Goal: Entertainment & Leisure: Browse casually

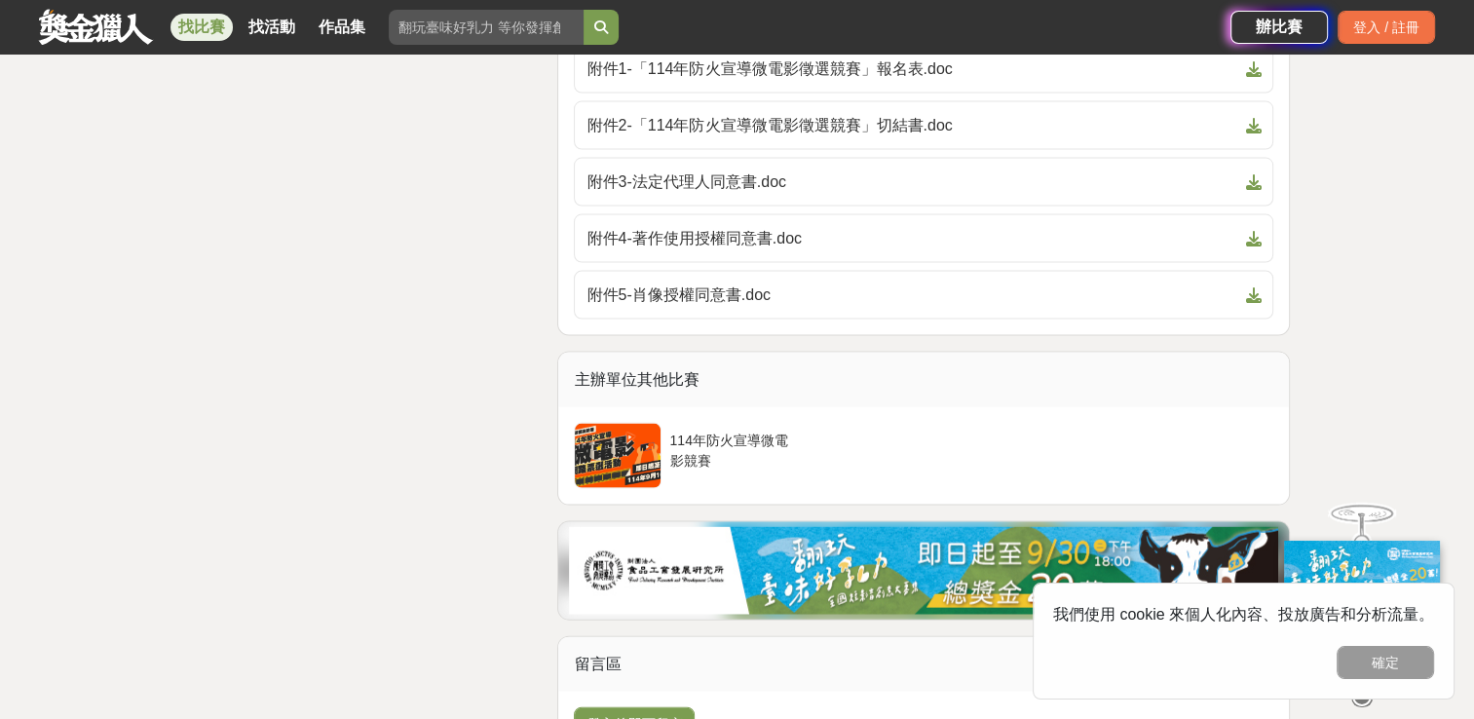
scroll to position [4188, 0]
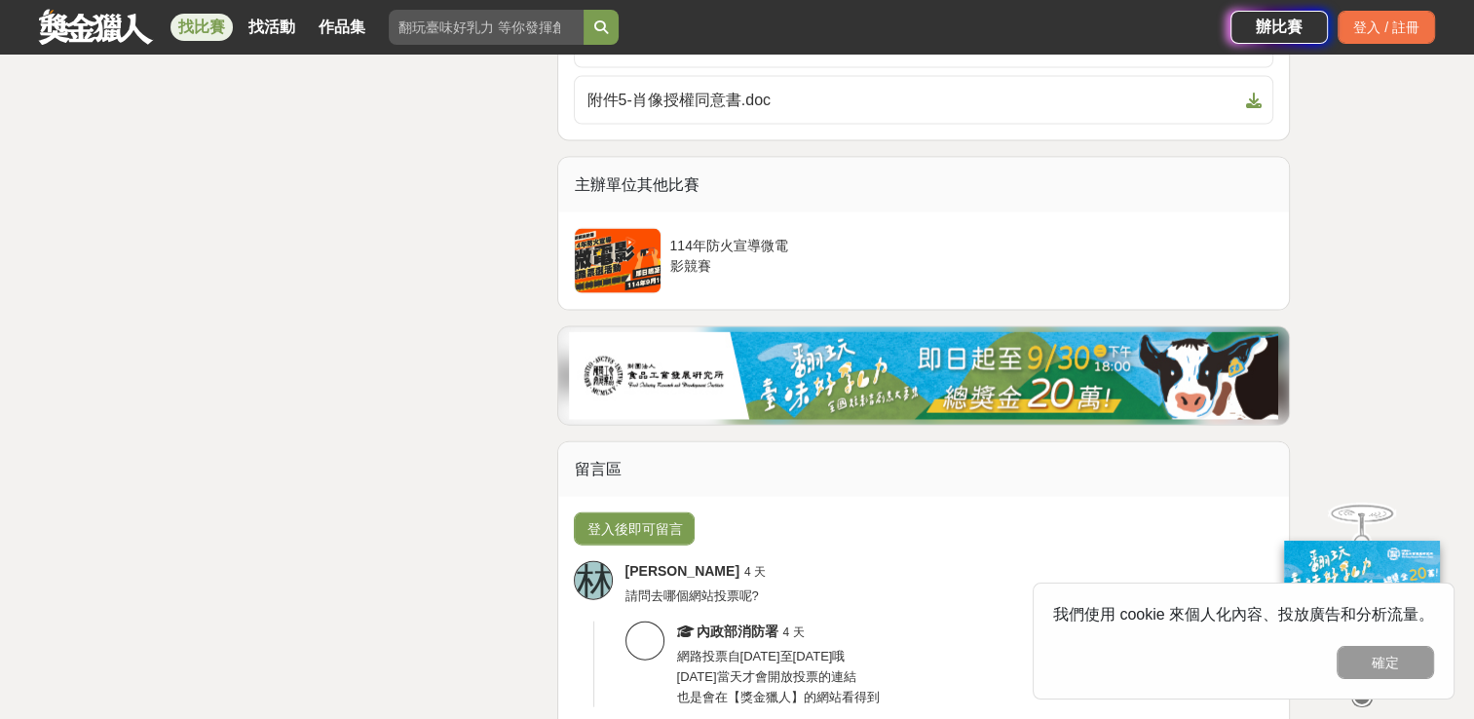
click at [663, 245] on div "114年防火宣導微電影競賽" at bounding box center [729, 261] width 137 height 66
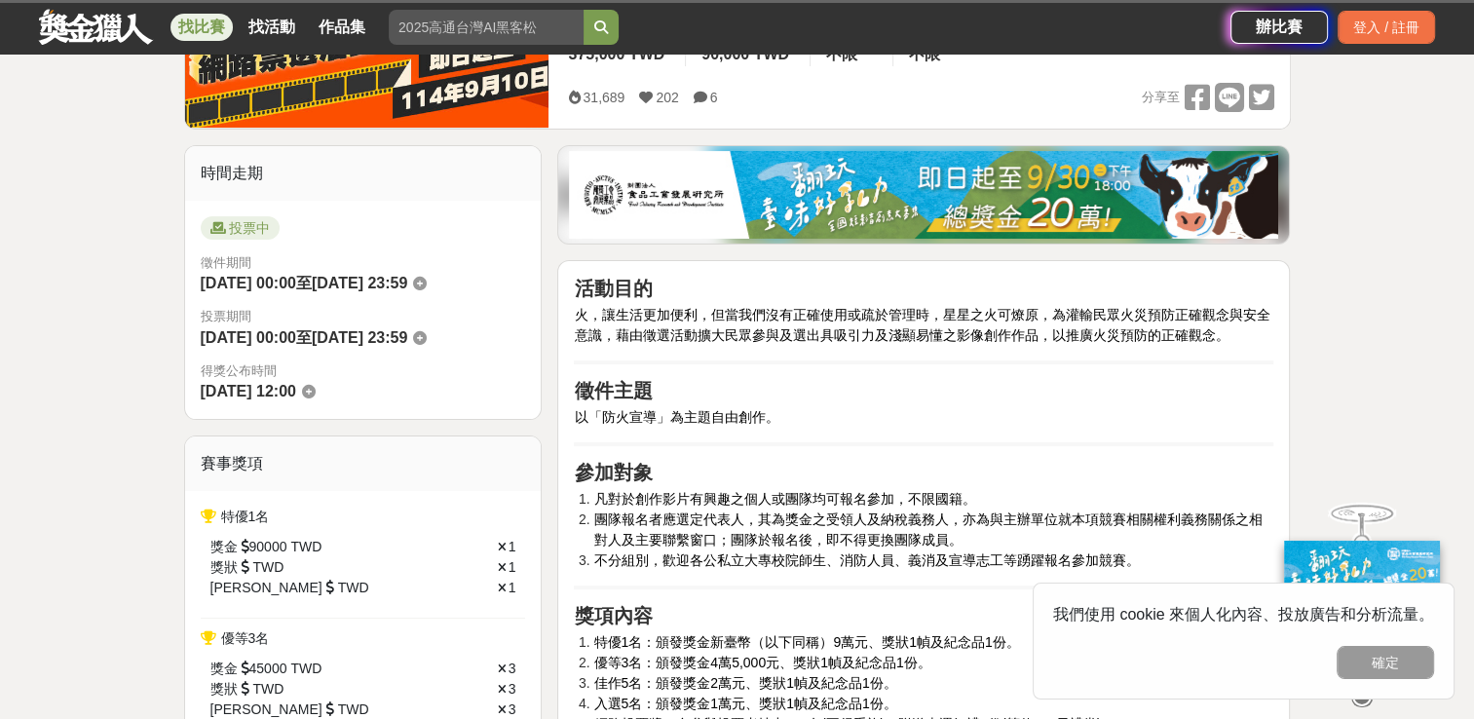
scroll to position [0, 0]
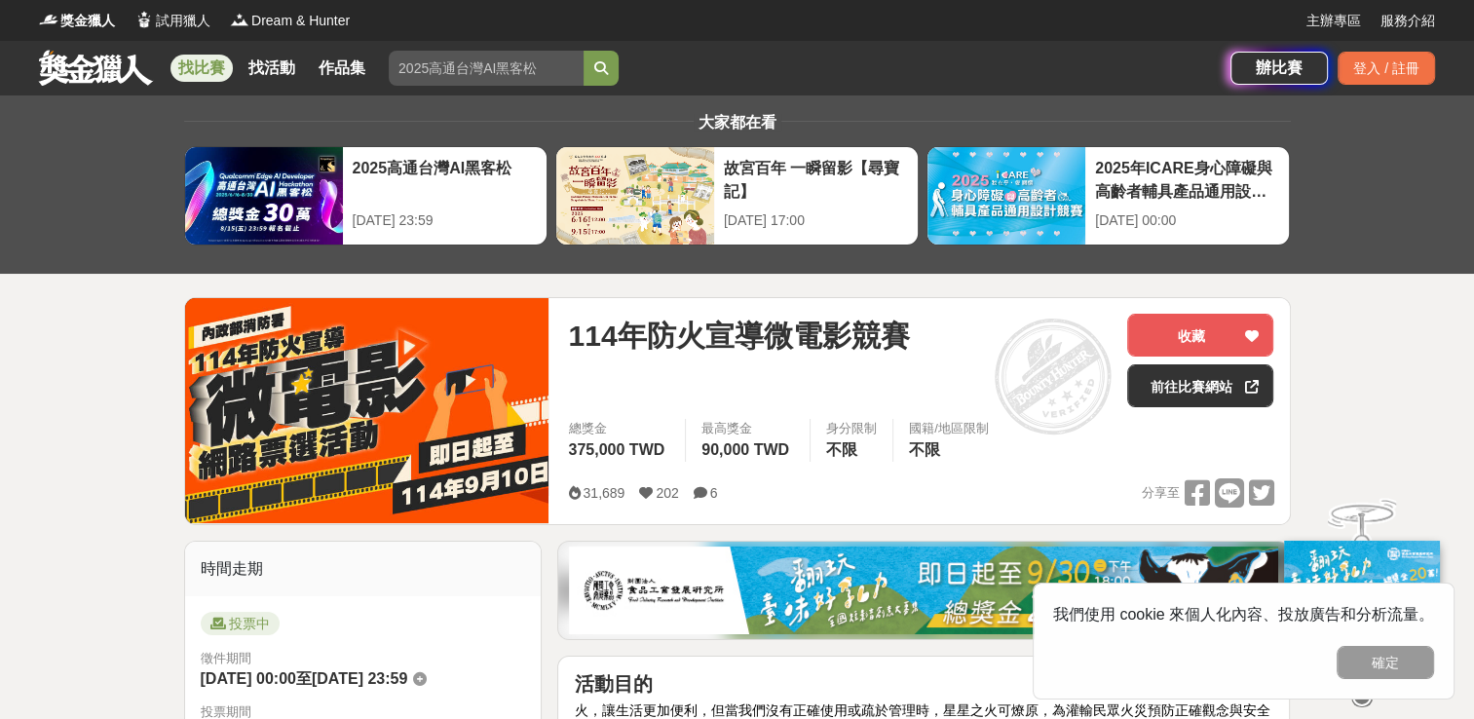
click at [316, 356] on img at bounding box center [367, 410] width 364 height 225
click at [257, 630] on span "投票中" at bounding box center [240, 623] width 79 height 23
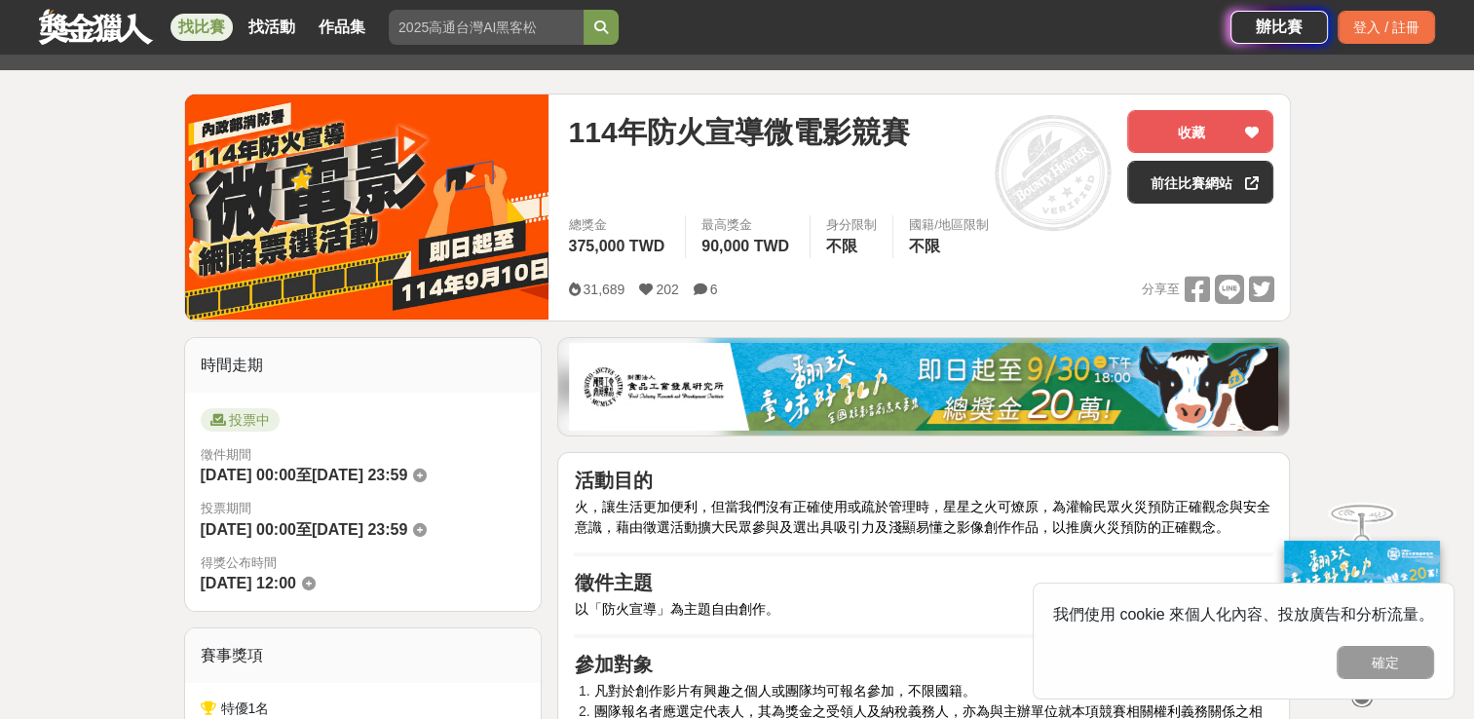
scroll to position [390, 0]
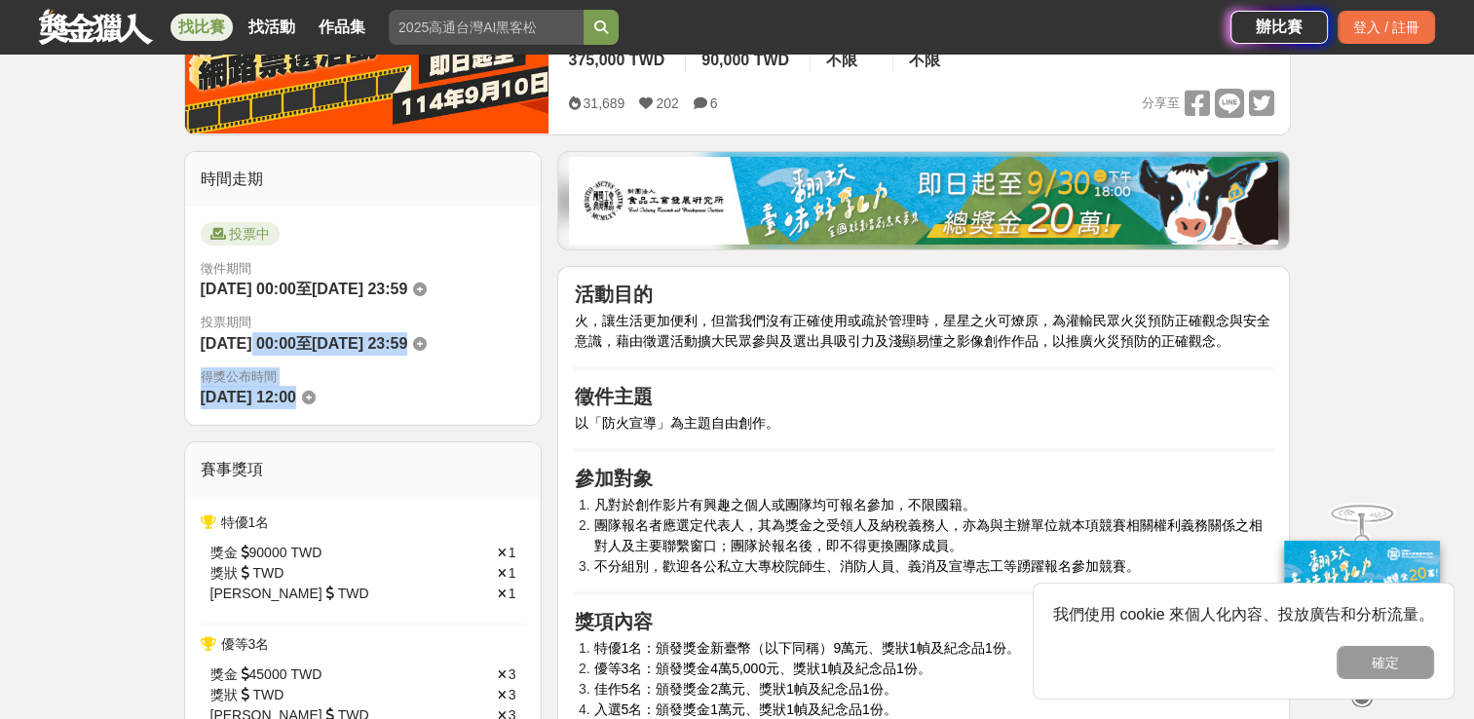
drag, startPoint x: 247, startPoint y: 333, endPoint x: 344, endPoint y: 389, distance: 111.3
click at [344, 389] on div "投票中 徵件期間 [DATE] 00:00 至 [DATE] 23:59 投票期間 [DATE] 00:00 至 [DATE] 23:59 得獎公布時間 [D…" at bounding box center [363, 315] width 356 height 219
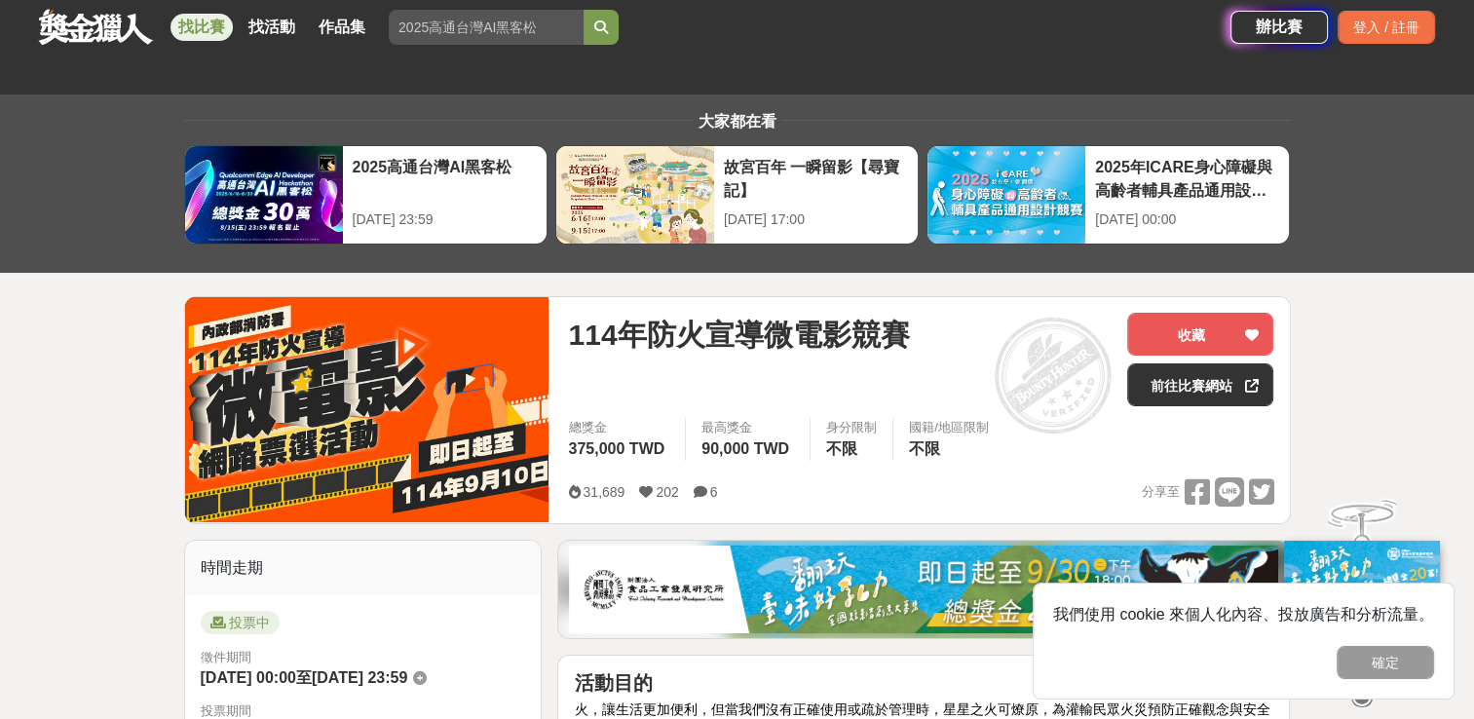
scroll to position [0, 0]
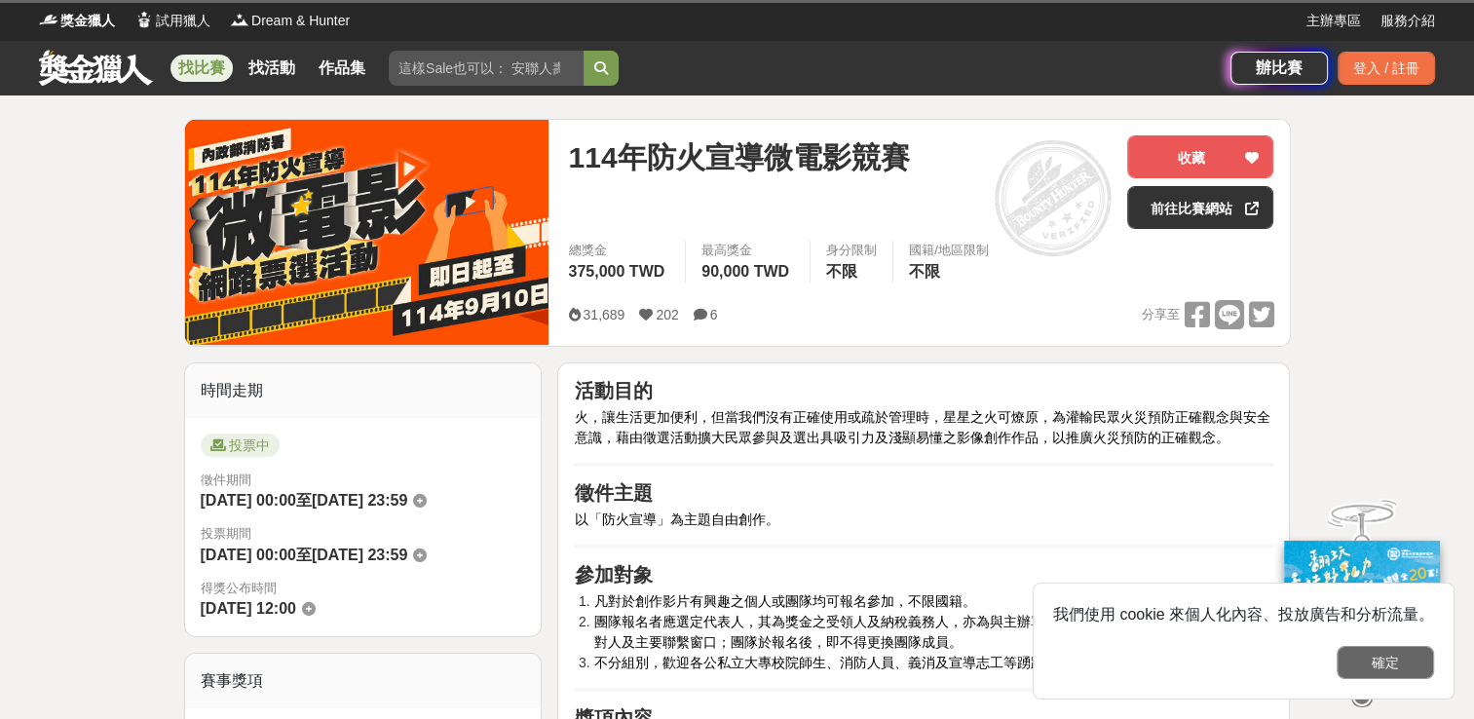
click at [1403, 671] on button "確定" at bounding box center [1384, 662] width 97 height 33
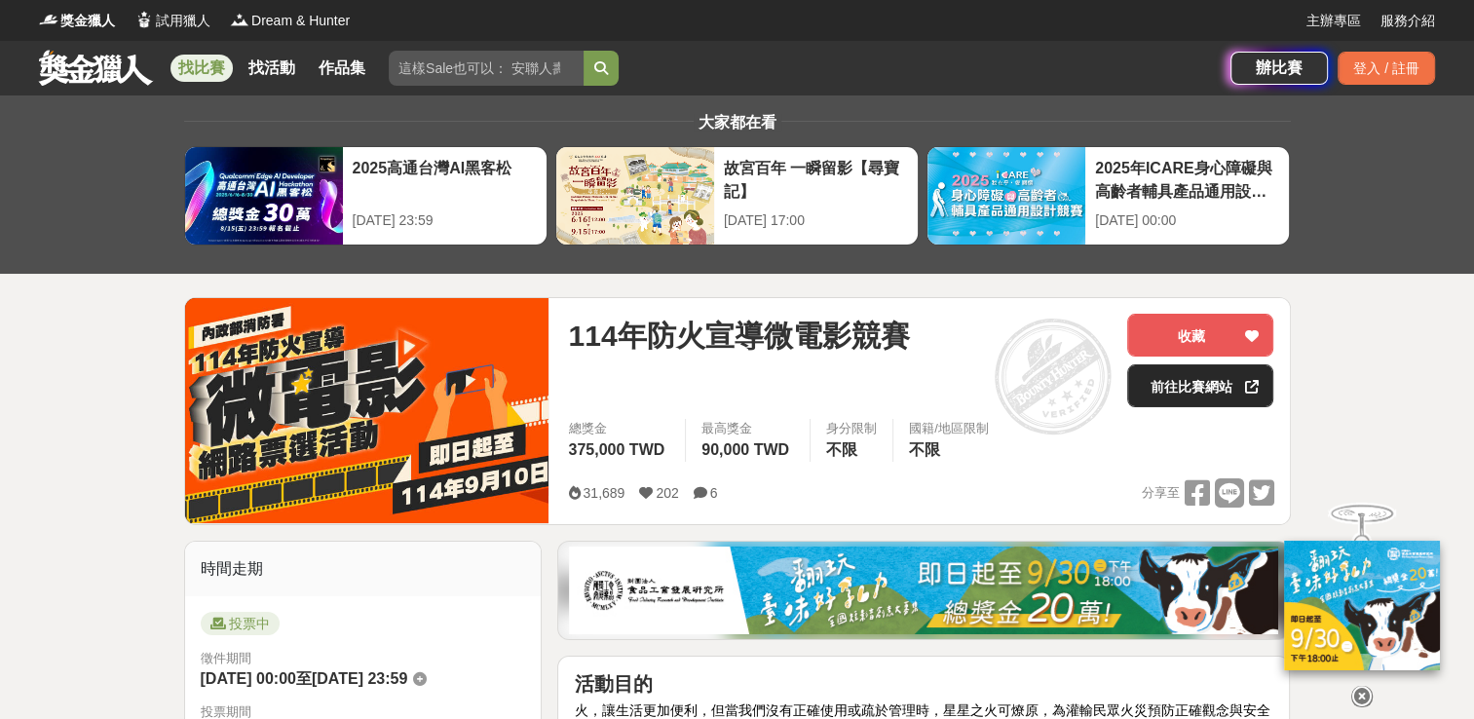
click at [1219, 402] on link "前往比賽網站" at bounding box center [1200, 385] width 146 height 43
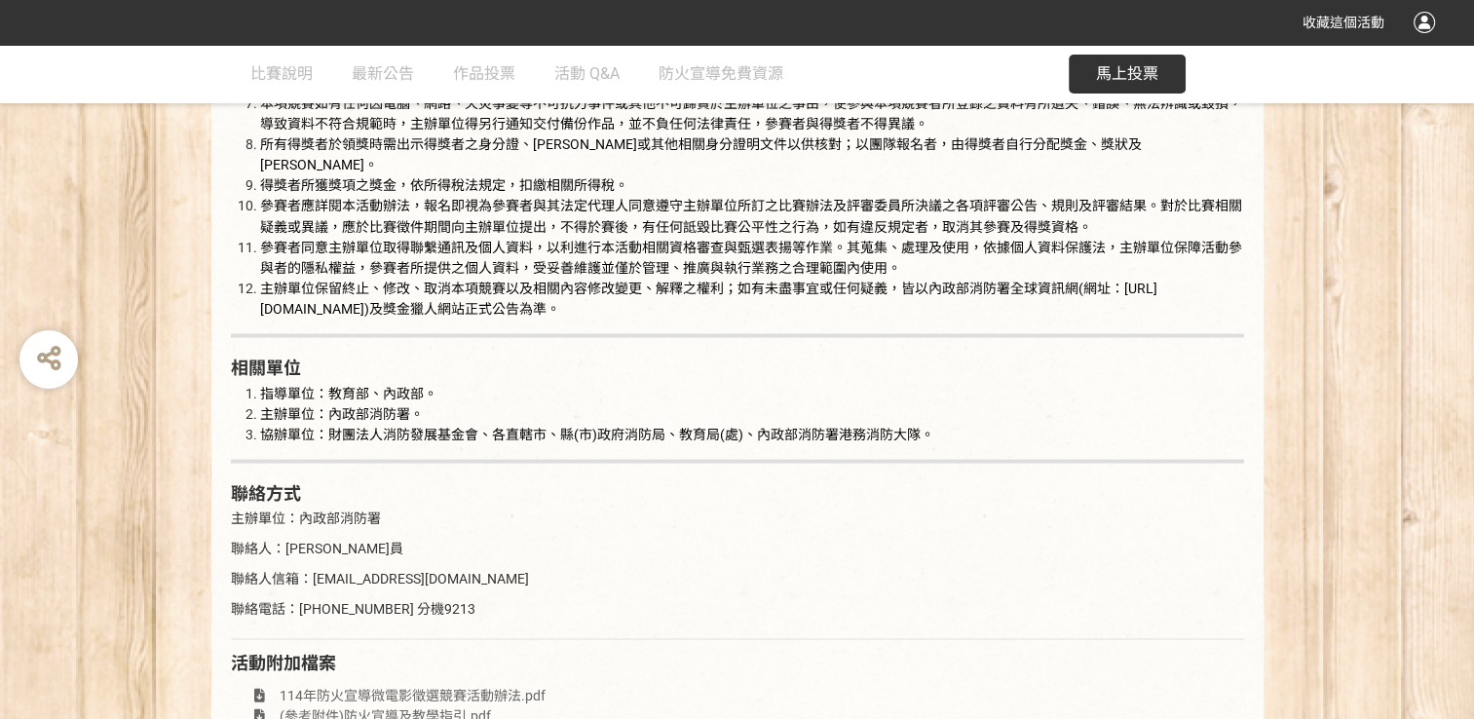
scroll to position [3701, 0]
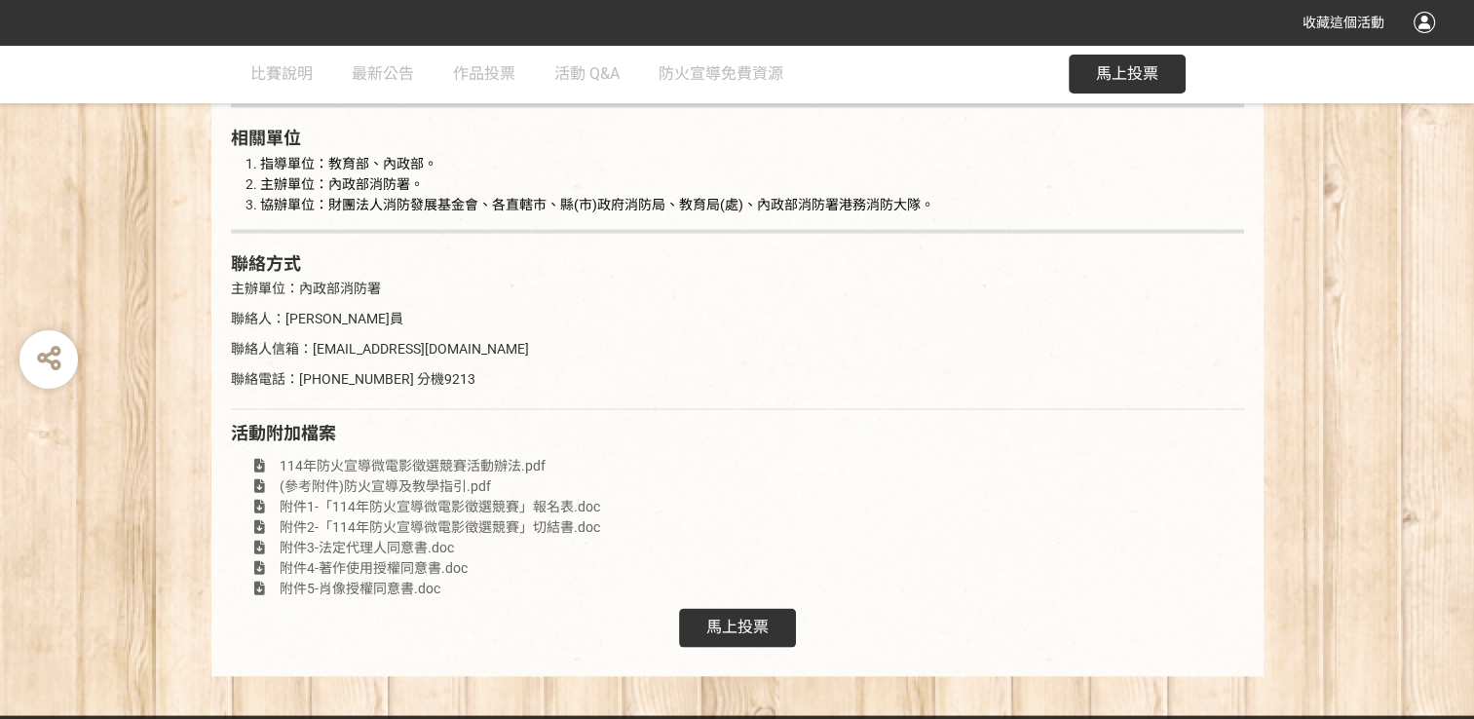
click at [762, 617] on span "馬上投票" at bounding box center [737, 626] width 62 height 19
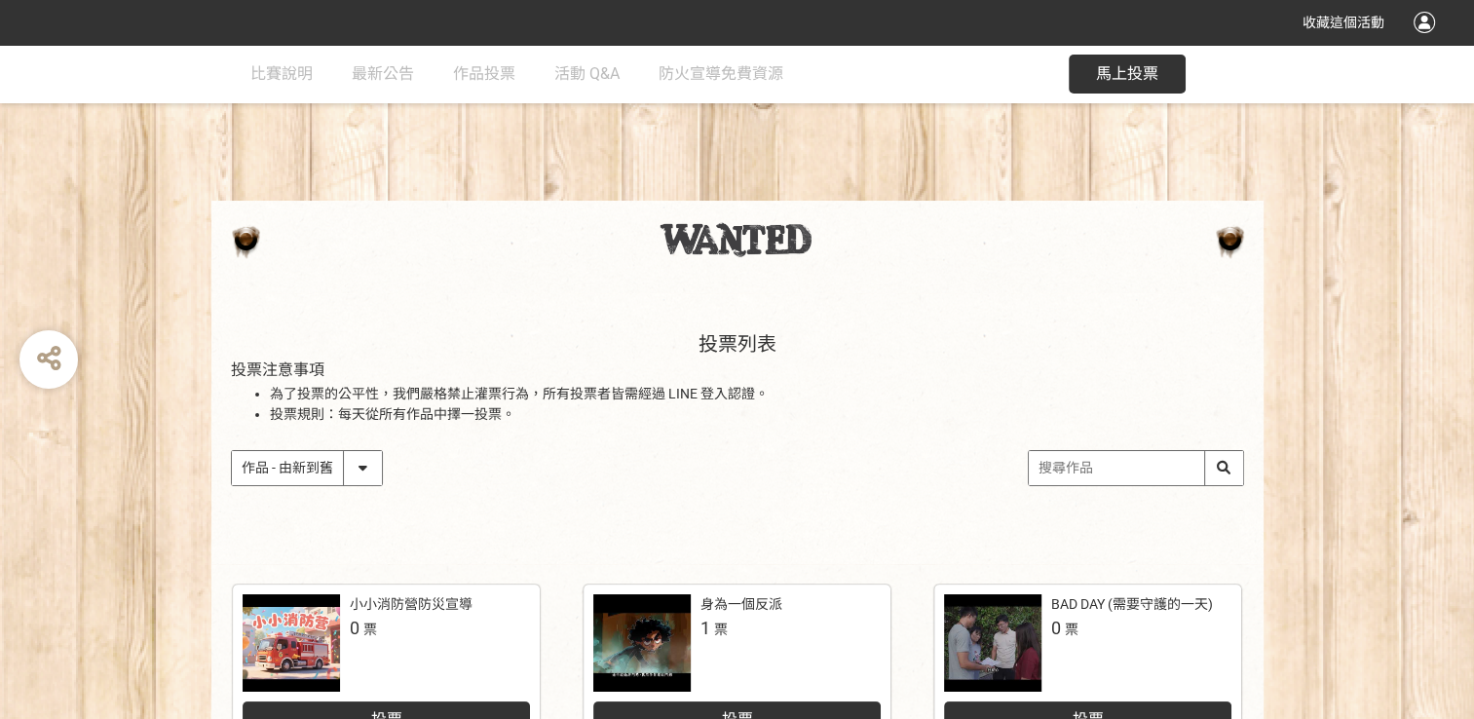
click at [382, 466] on div "作品 - 由新到舊 作品 - 由舊到新 票數 - 由多到少 票數 - 由少到多" at bounding box center [307, 468] width 152 height 36
click at [369, 466] on select "作品 - 由新到舊 作品 - 由舊到新 票數 - 由多到少 票數 - 由少到多" at bounding box center [307, 468] width 150 height 34
select select "vote"
click at [232, 451] on select "作品 - 由新到舊 作品 - 由舊到新 票數 - 由多到少 票數 - 由少到多" at bounding box center [307, 468] width 150 height 34
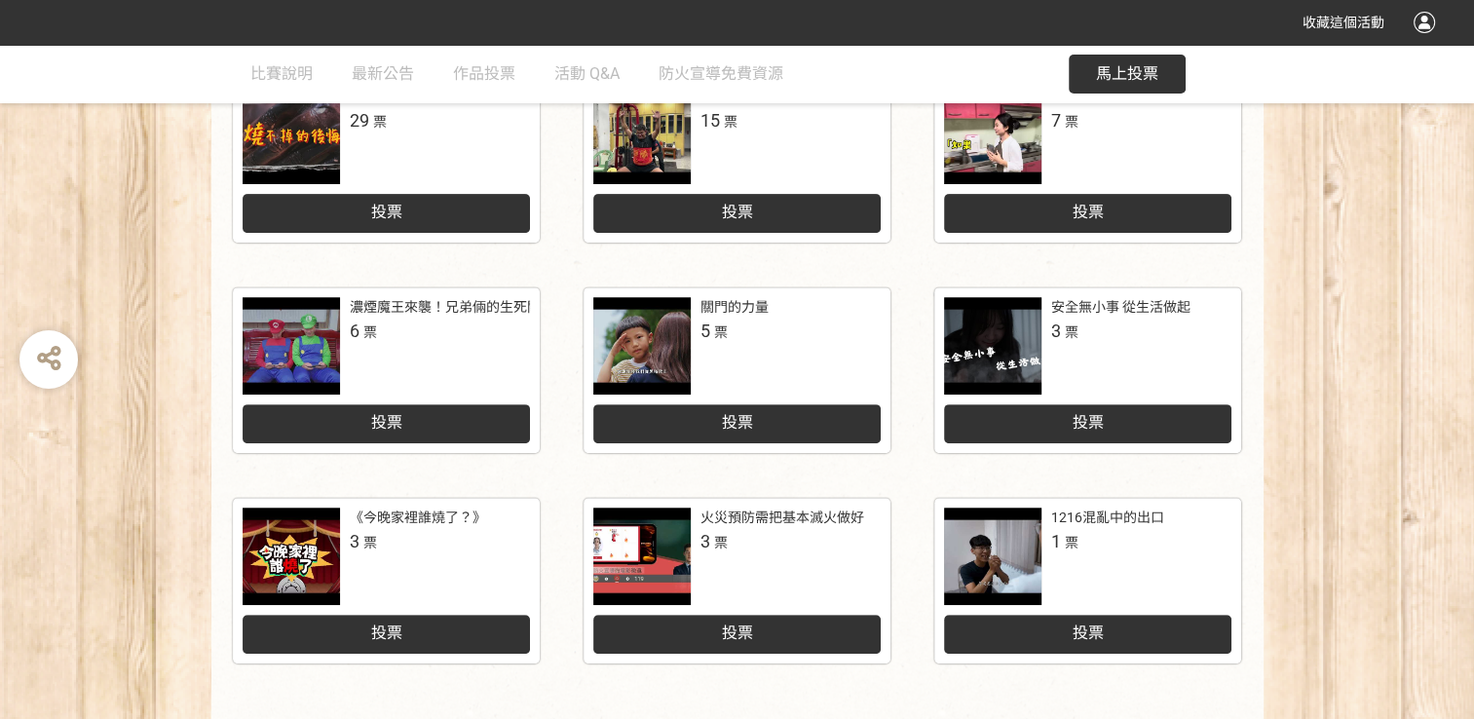
scroll to position [390, 0]
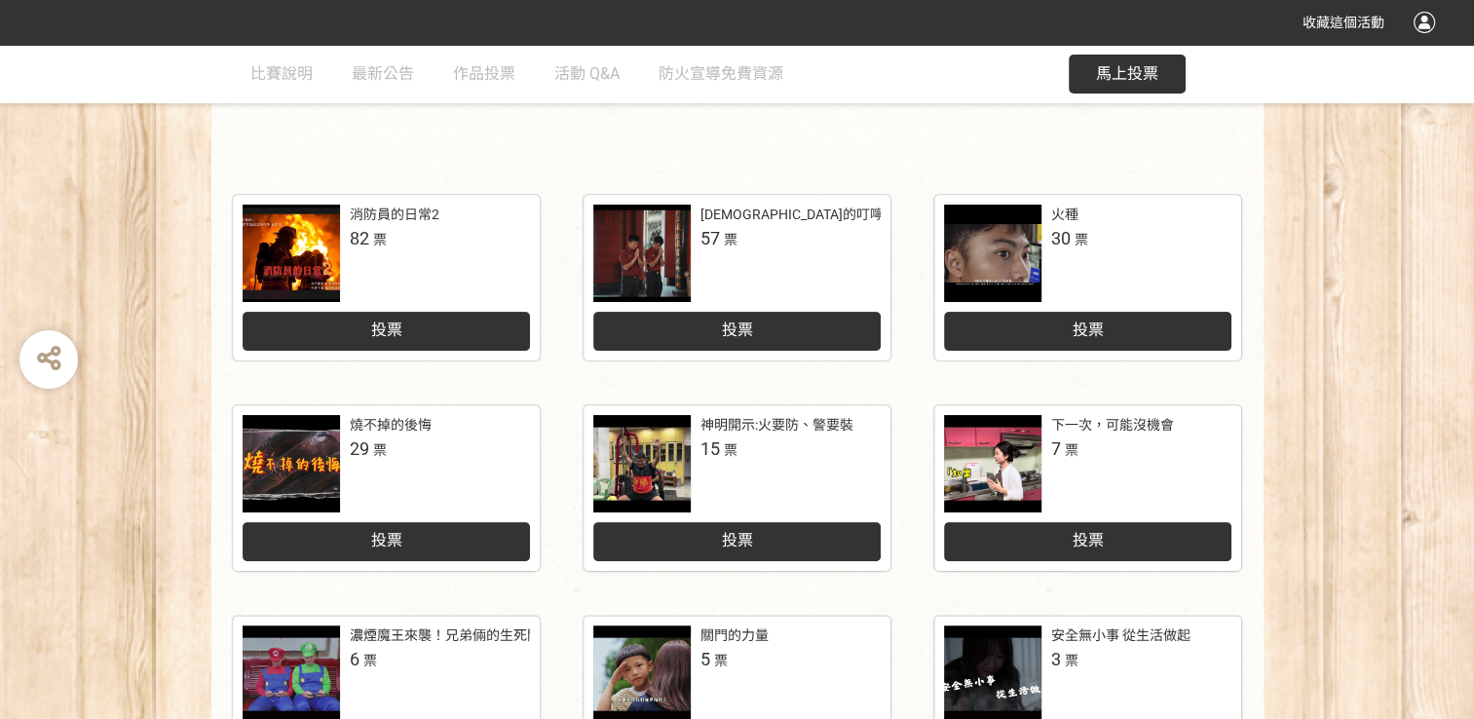
click at [716, 325] on div "投票" at bounding box center [736, 331] width 287 height 39
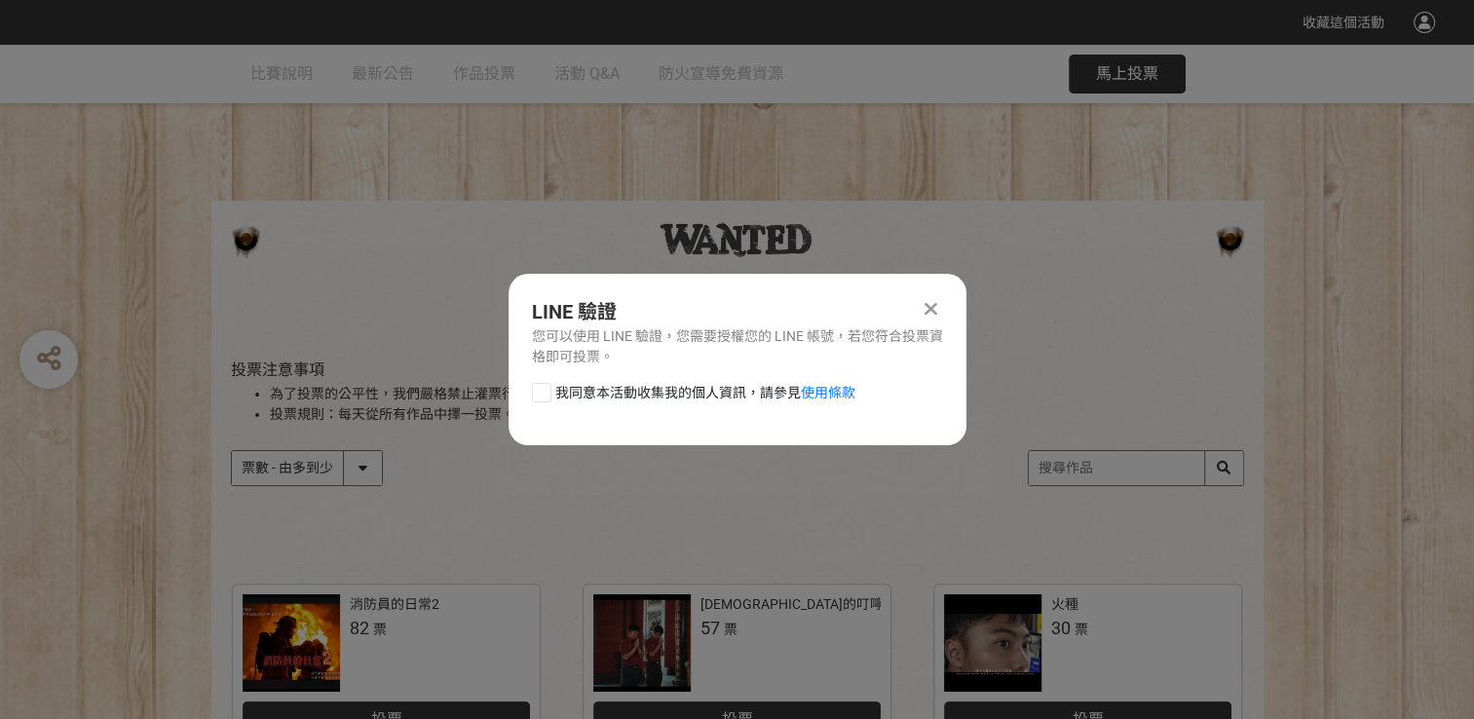
click at [552, 393] on label "我同意本活動收集我的個人資訊，請參見 使用條款" at bounding box center [693, 393] width 323 height 20
click at [545, 393] on input "我同意本活動收集我的個人資訊，請參見 使用條款" at bounding box center [539, 392] width 13 height 13
checkbox input "false"
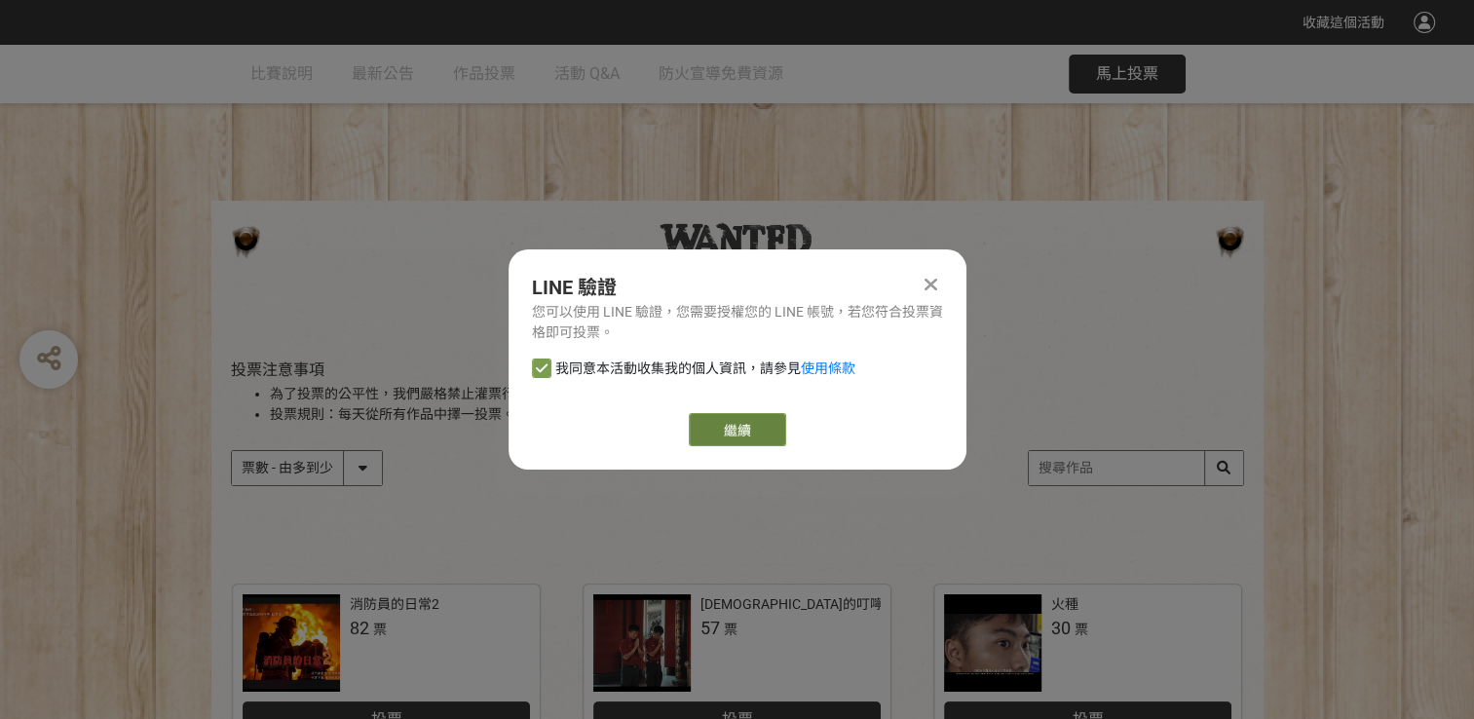
click at [756, 430] on link "繼續" at bounding box center [737, 429] width 97 height 33
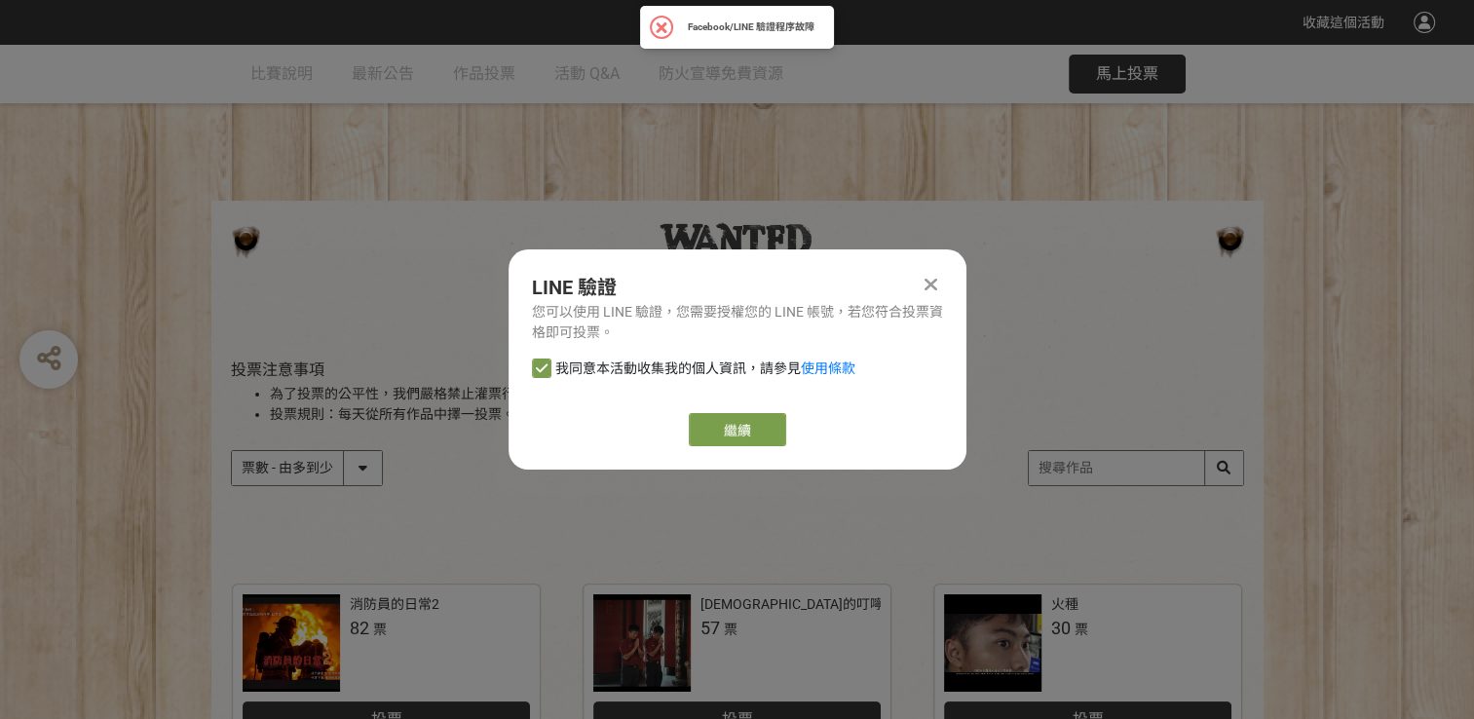
click at [921, 279] on div at bounding box center [930, 284] width 23 height 23
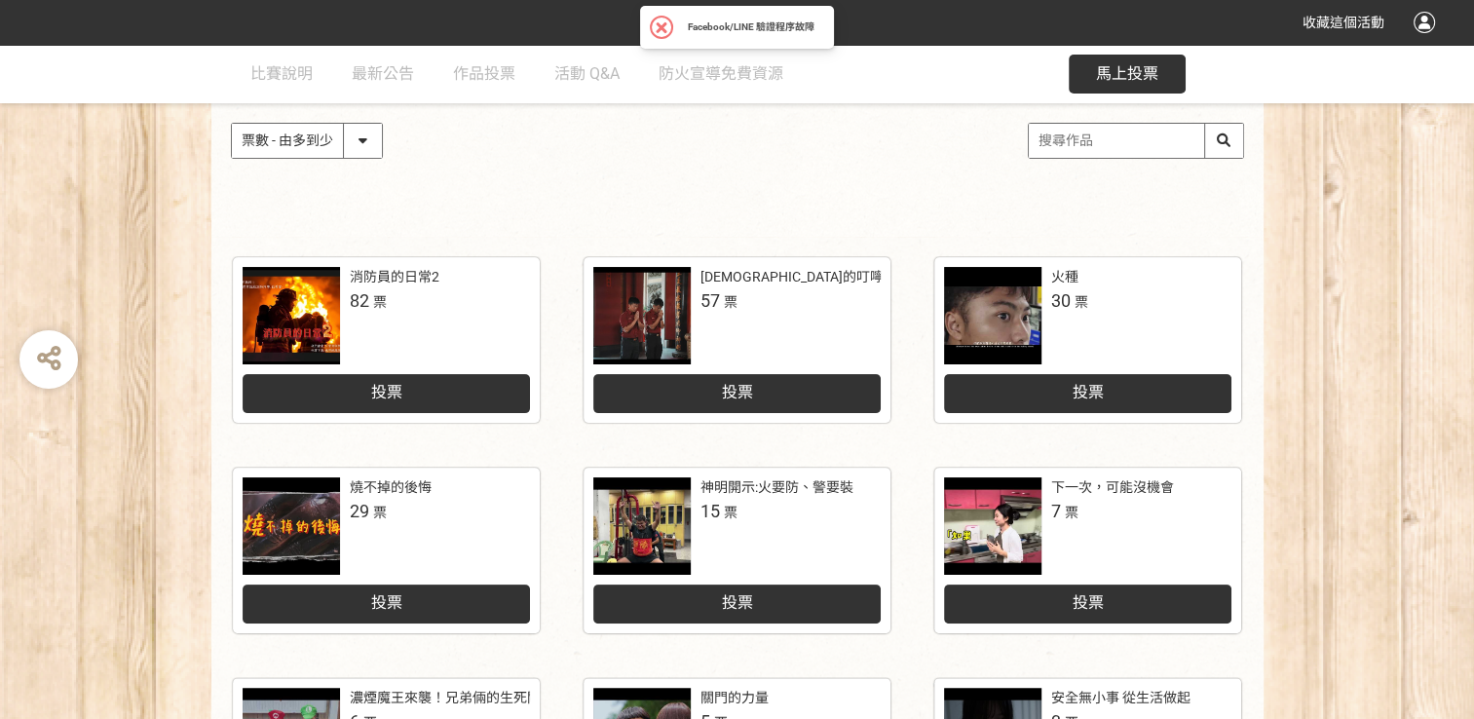
scroll to position [390, 0]
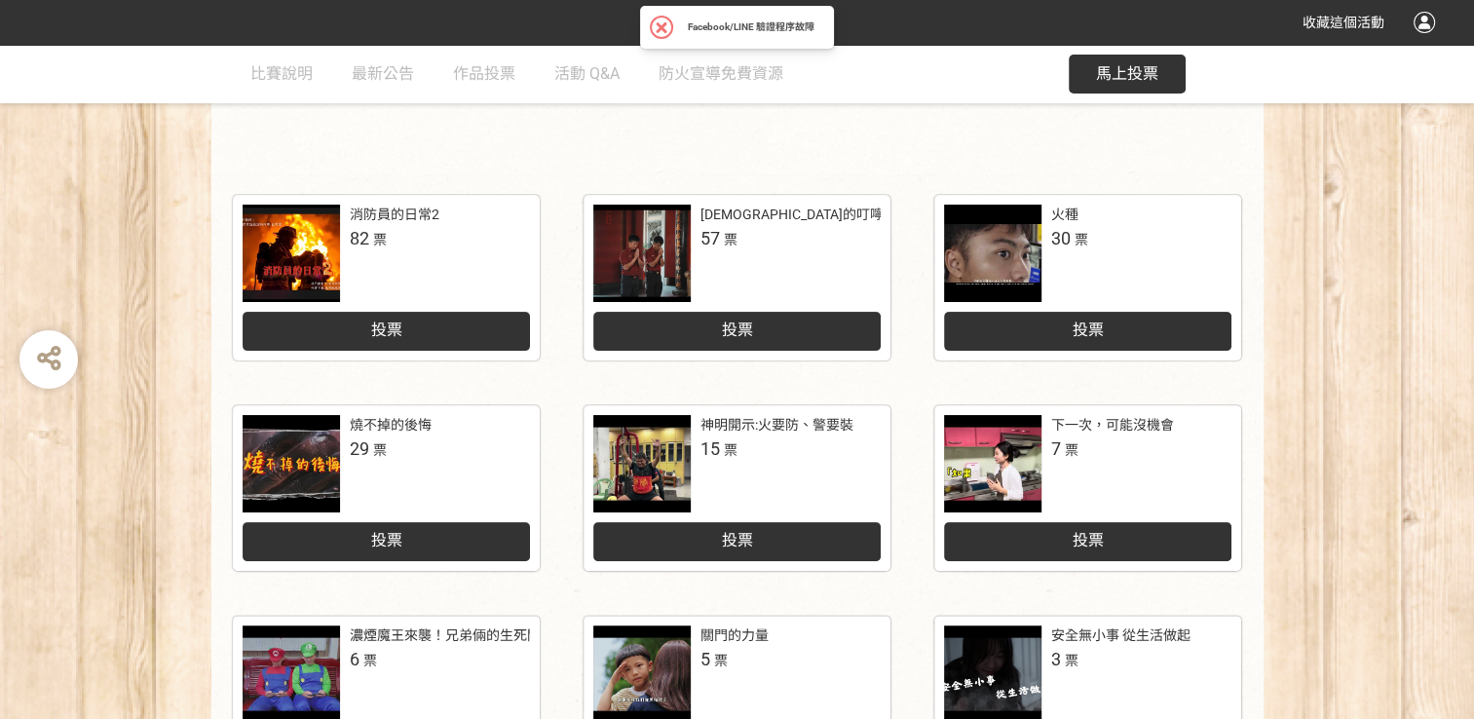
click at [312, 248] on div at bounding box center [291, 253] width 97 height 97
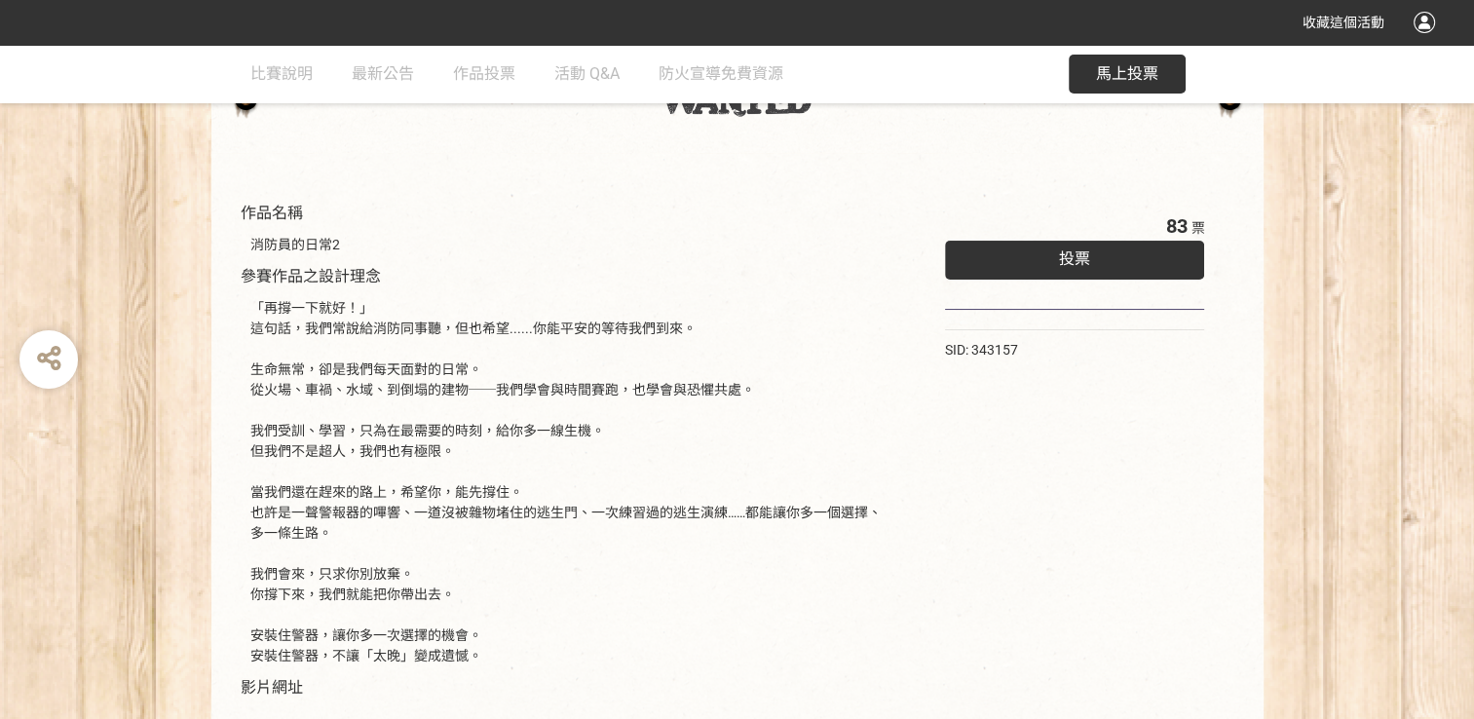
scroll to position [195, 0]
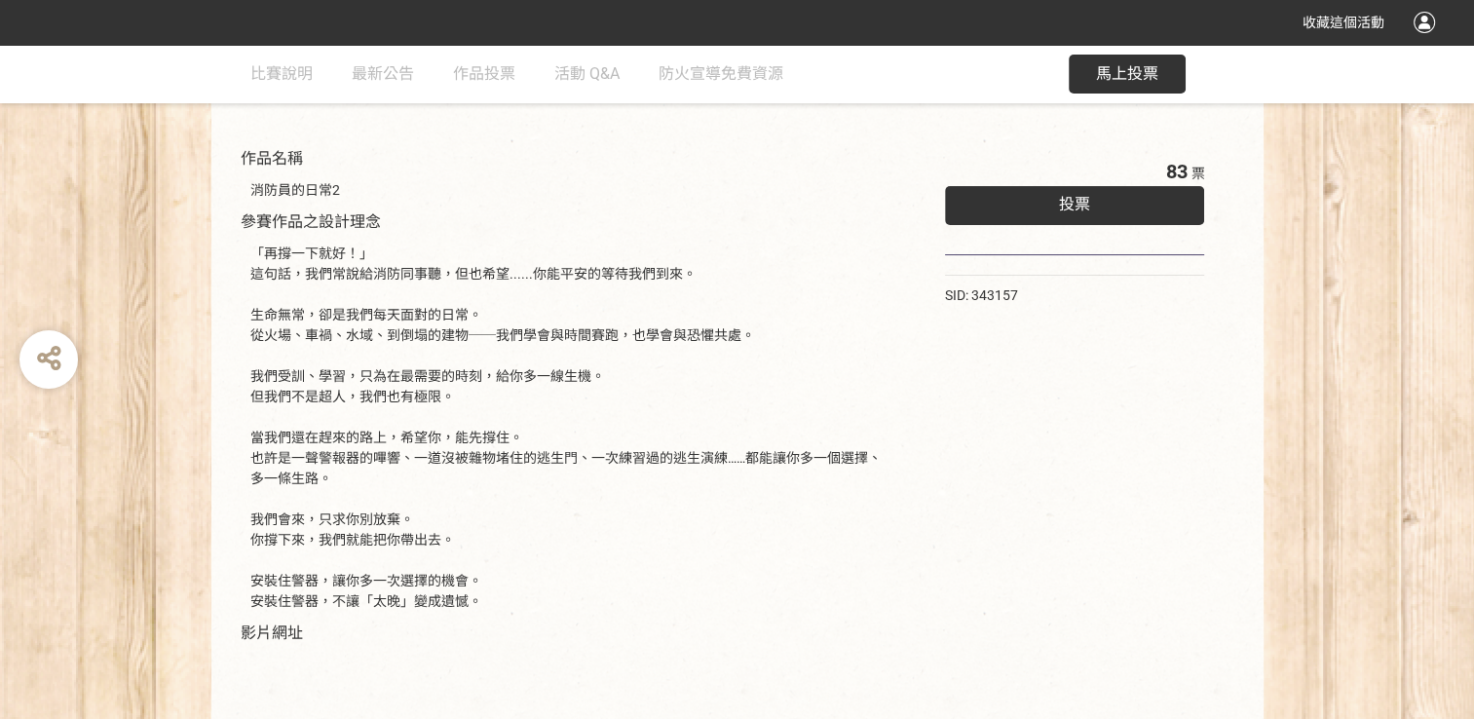
drag, startPoint x: 296, startPoint y: 267, endPoint x: 499, endPoint y: 528, distance: 330.4
click at [499, 528] on div "「再撐一下就好！」 這句話，我們常說給消防同事聽，但也希望......你能平安的等待我們到來。 生命無常，卻是我們每天面對的日常。 從火場、車禍、水域、到倒塌…" at bounding box center [568, 427] width 636 height 368
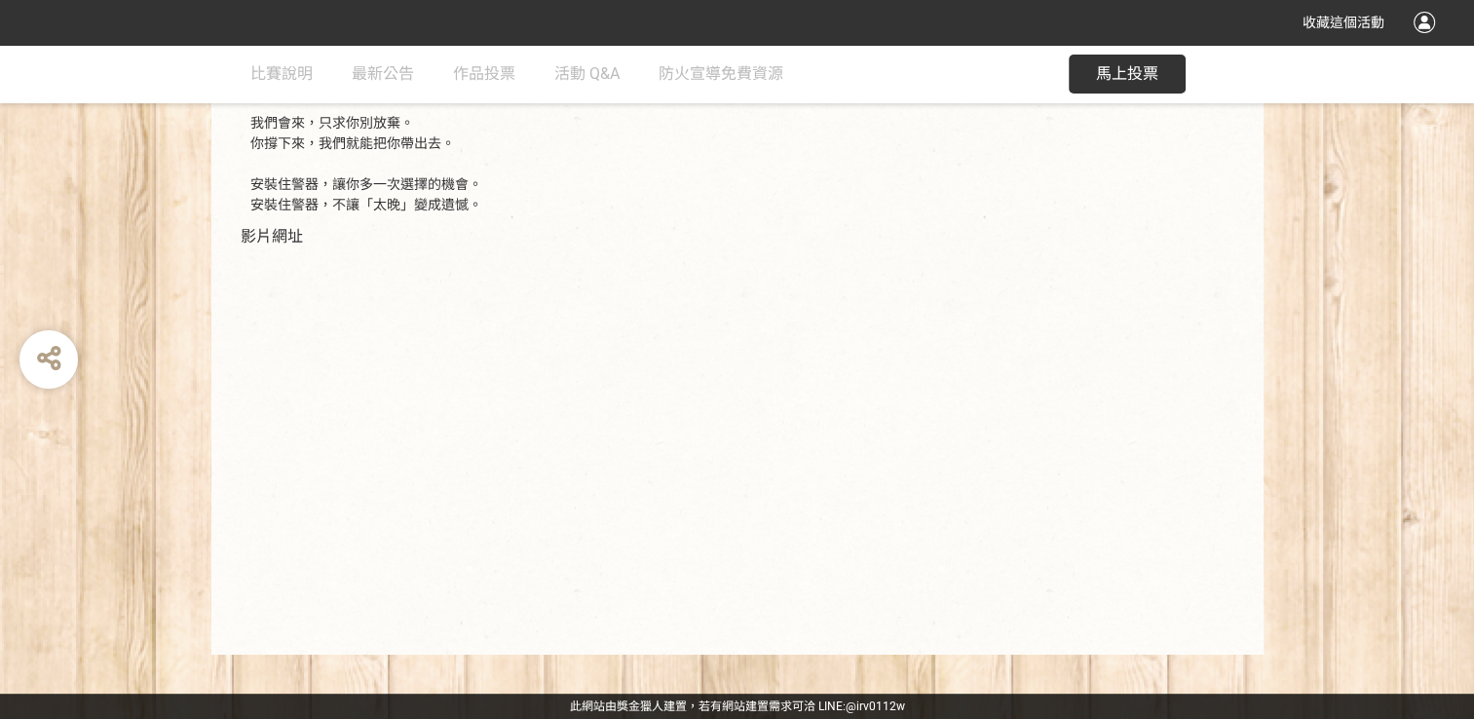
scroll to position [468, 0]
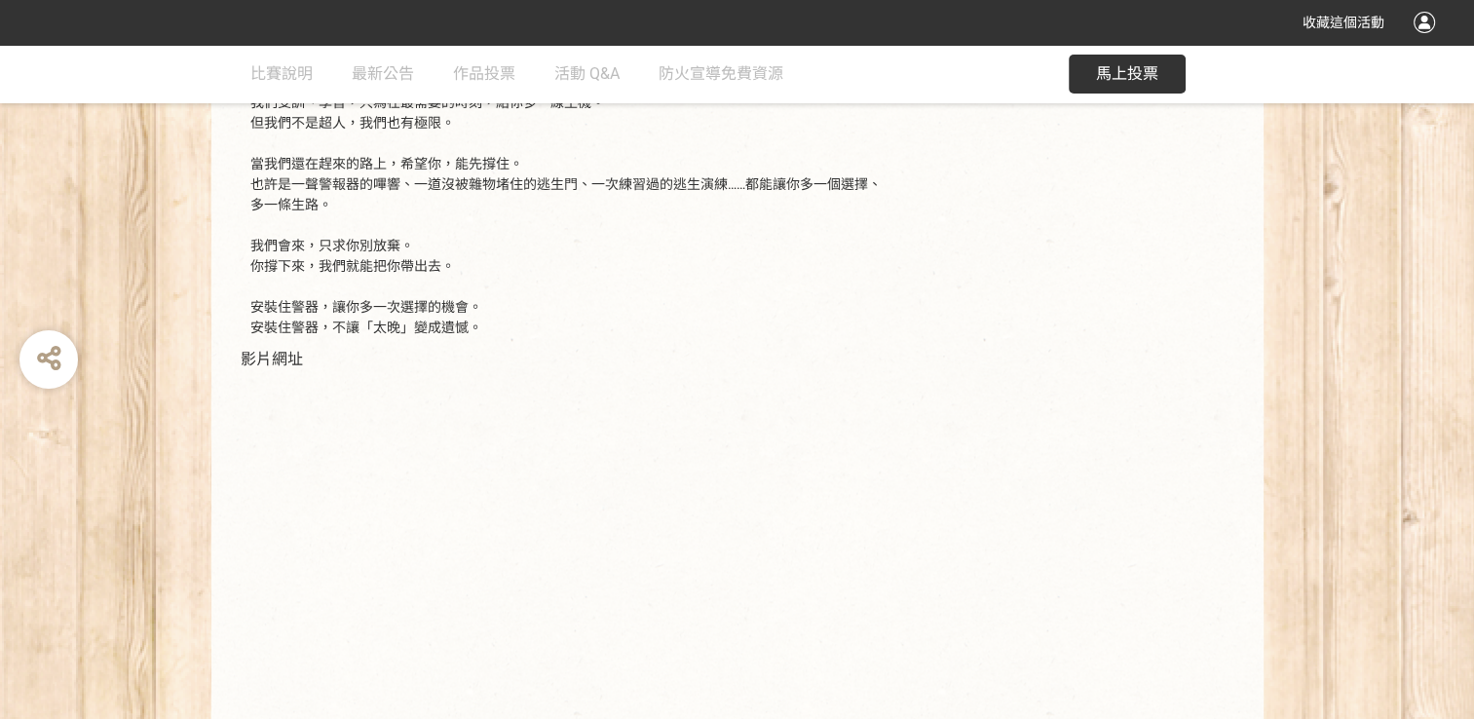
select select "vote"
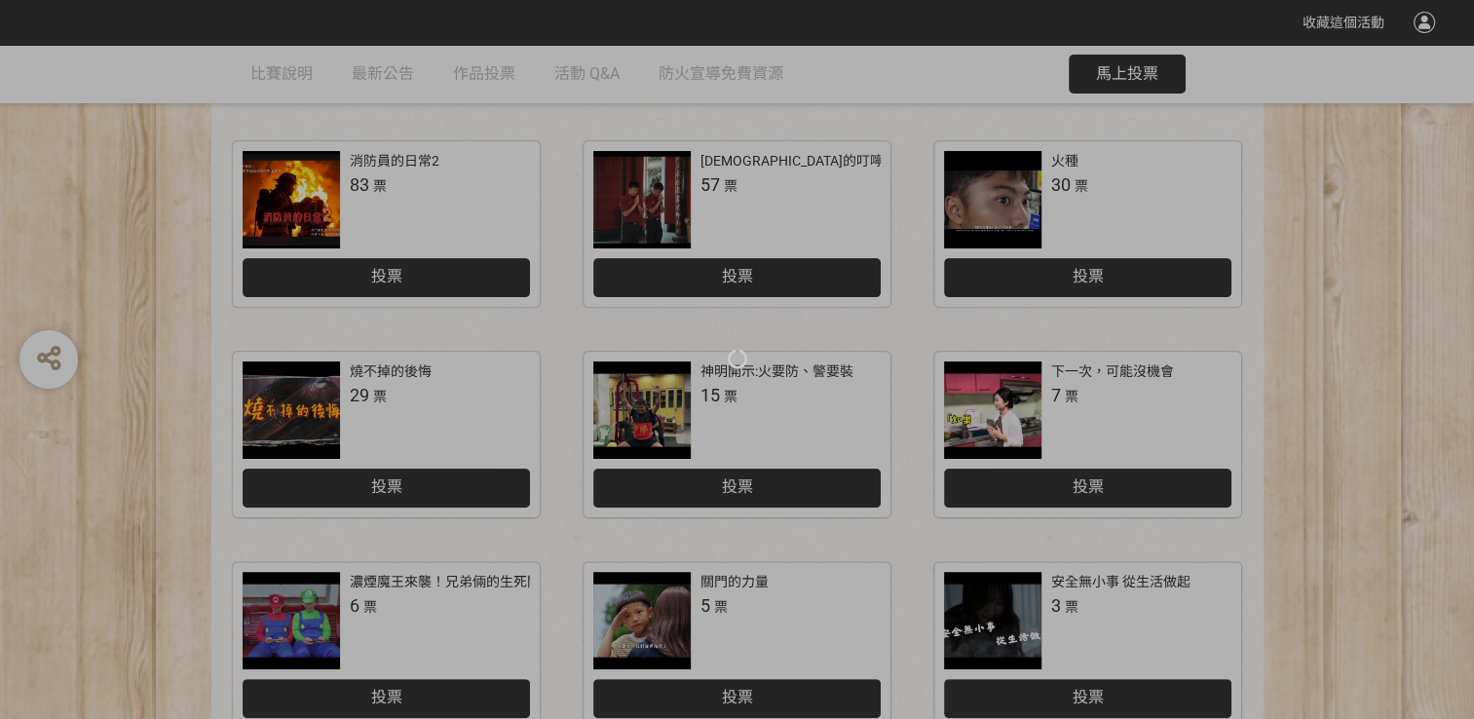
scroll to position [390, 0]
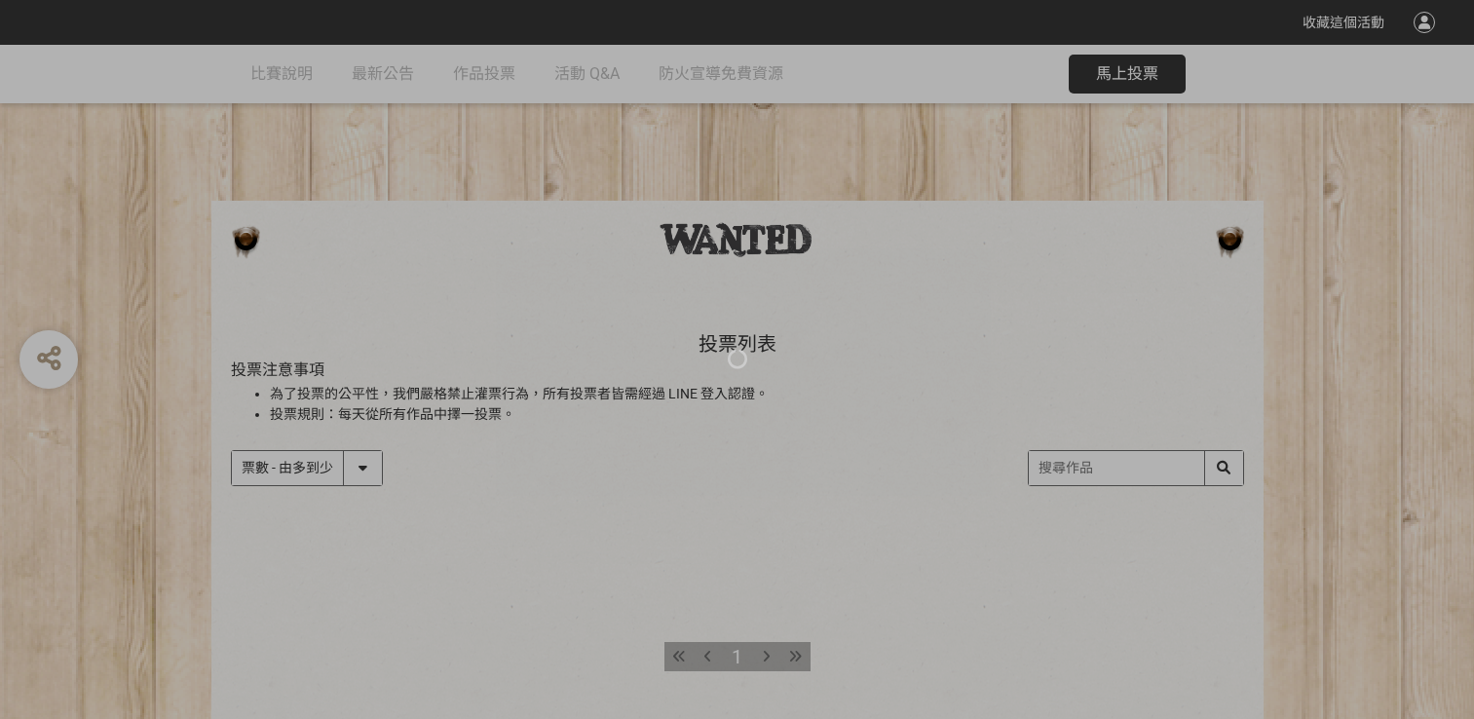
select select "vote"
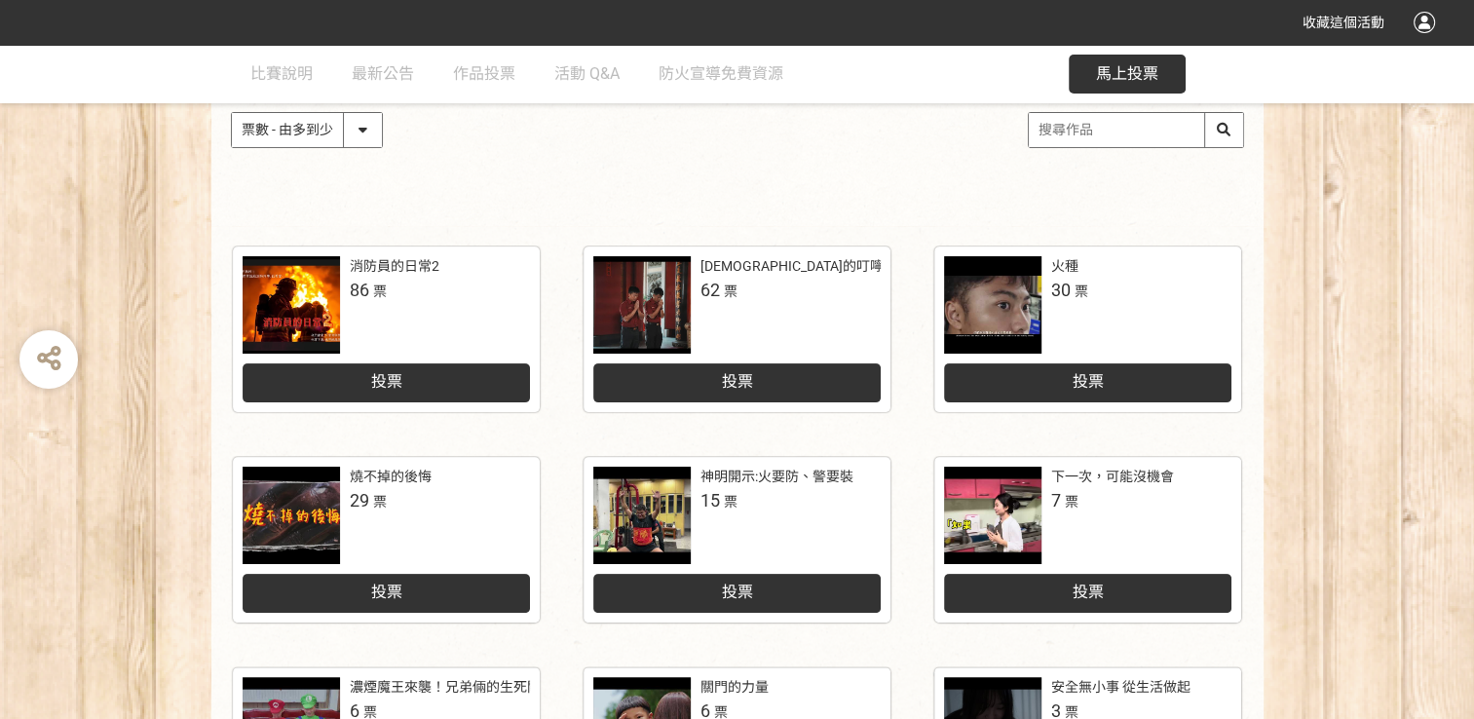
scroll to position [487, 0]
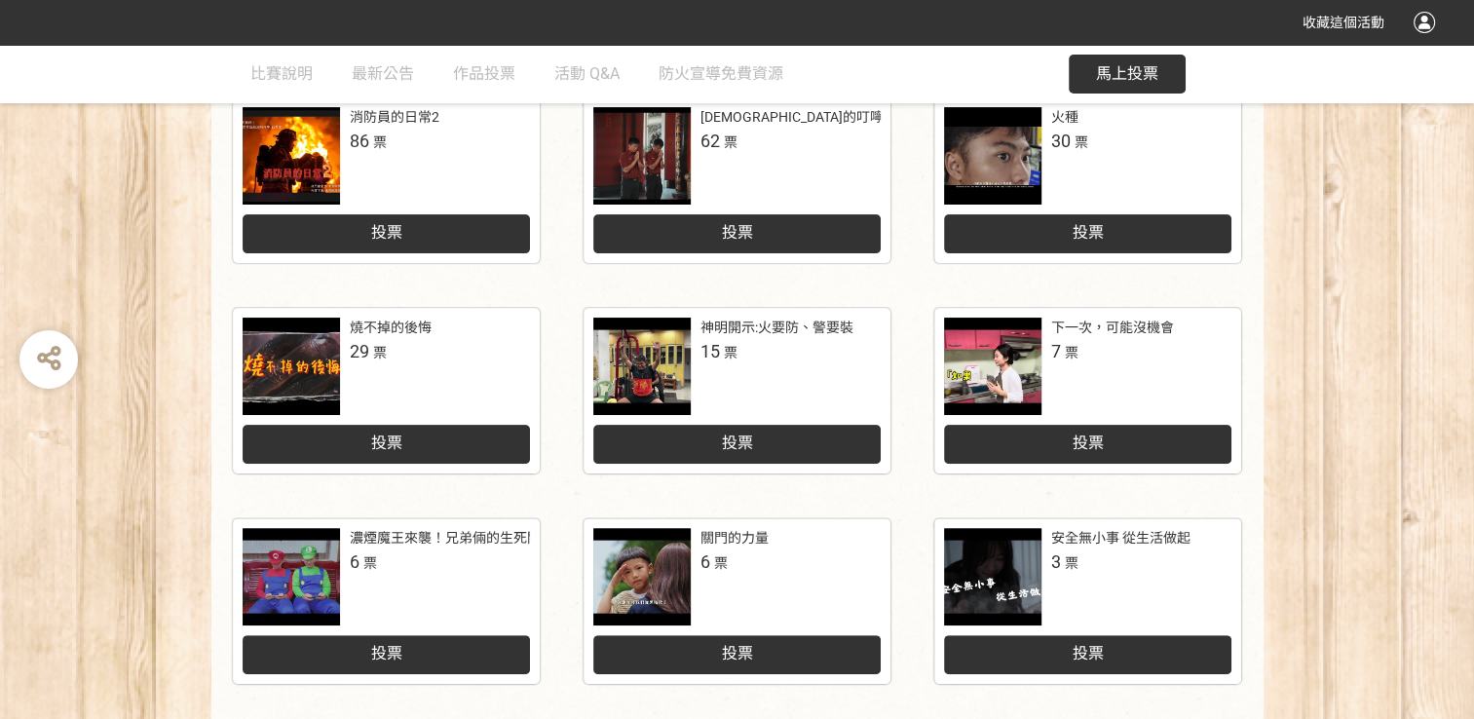
click at [308, 591] on div at bounding box center [291, 576] width 97 height 97
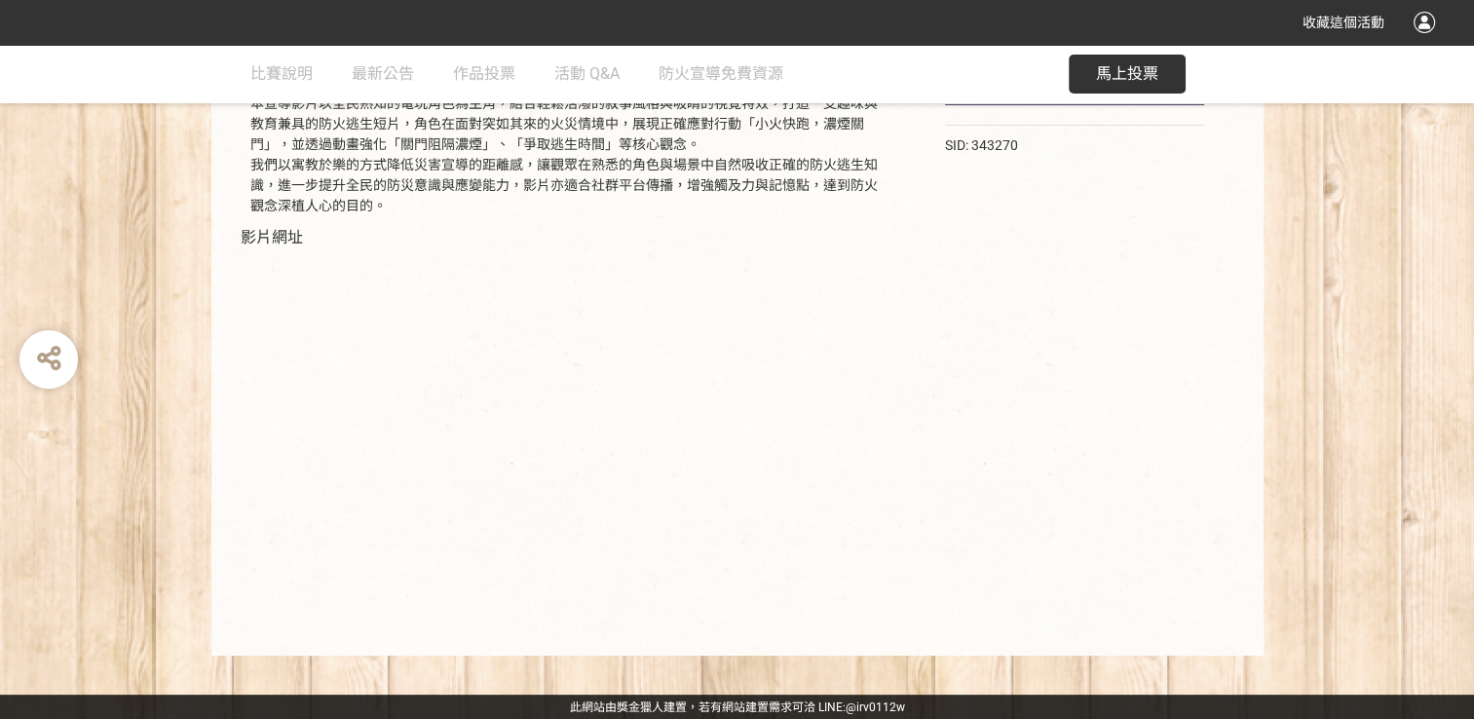
scroll to position [346, 0]
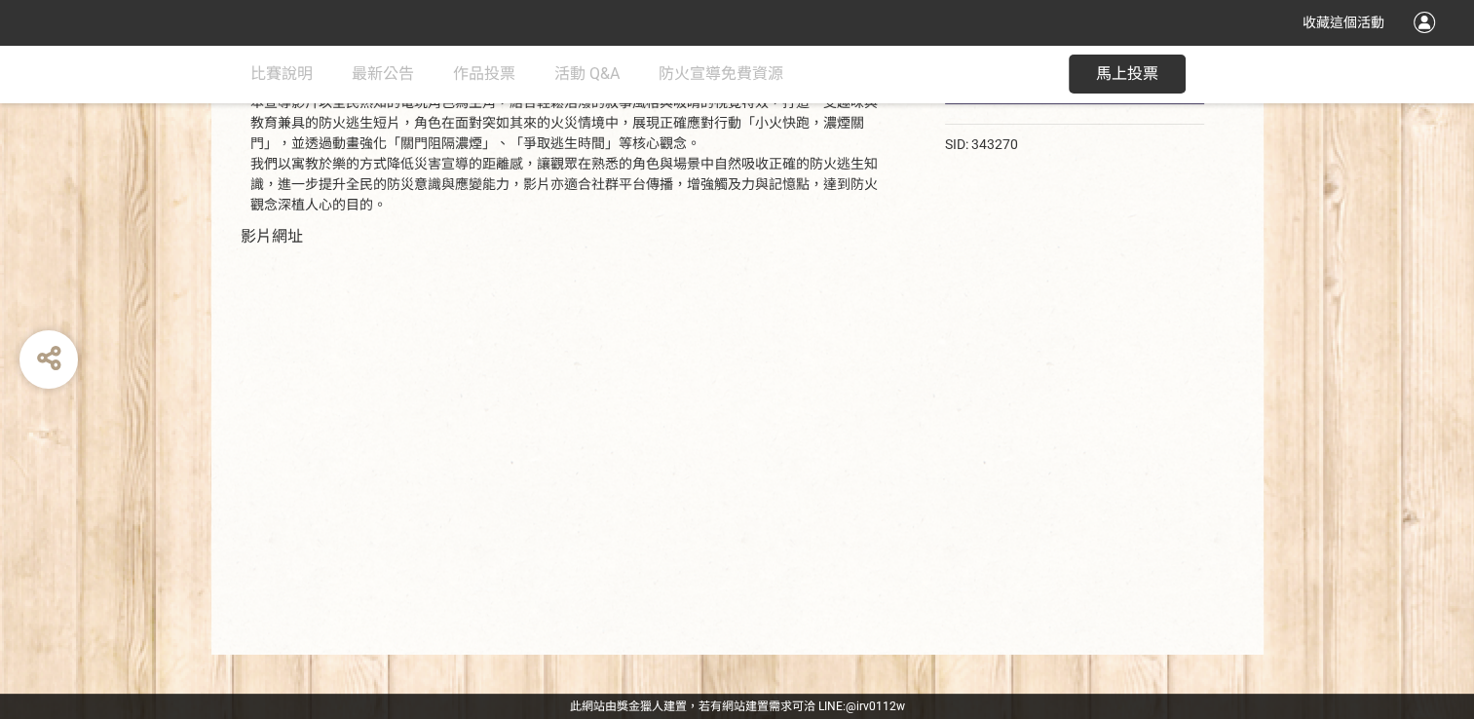
select select "vote"
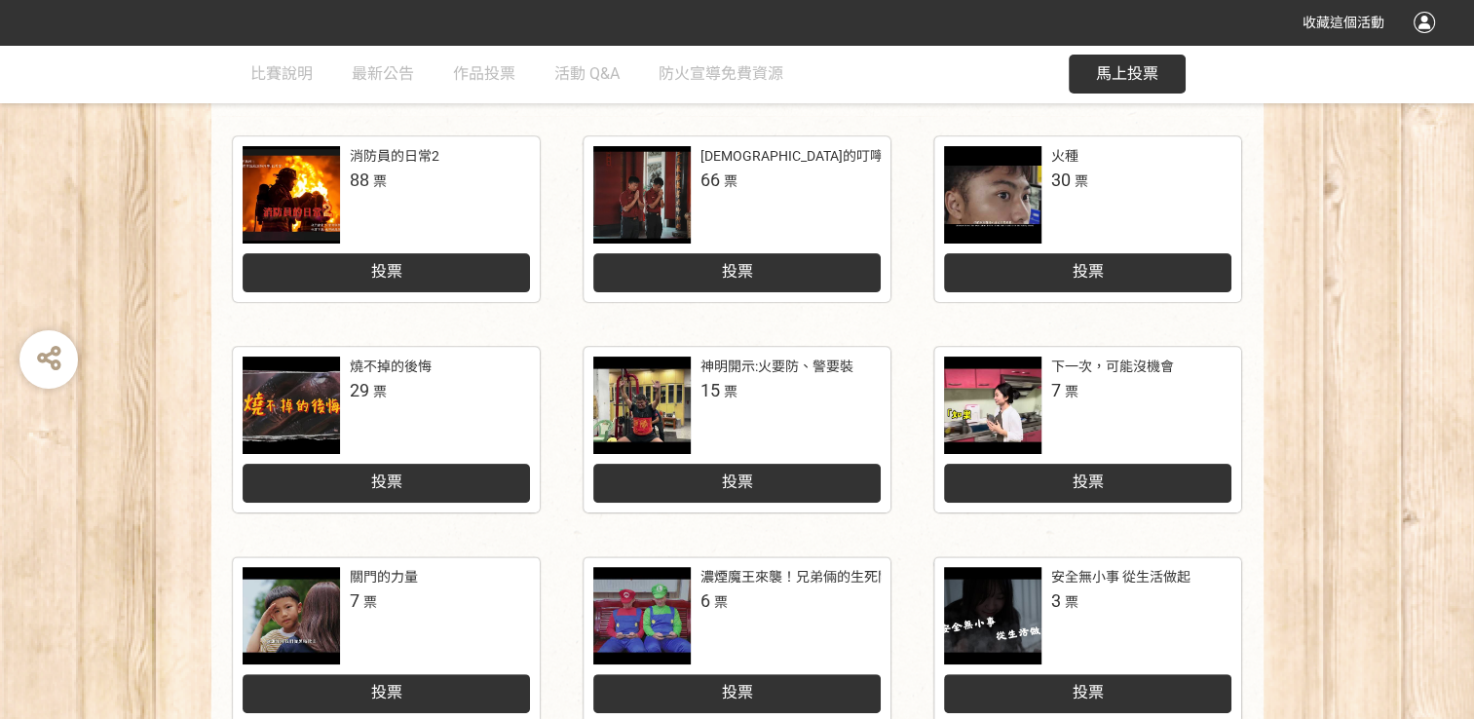
scroll to position [292, 0]
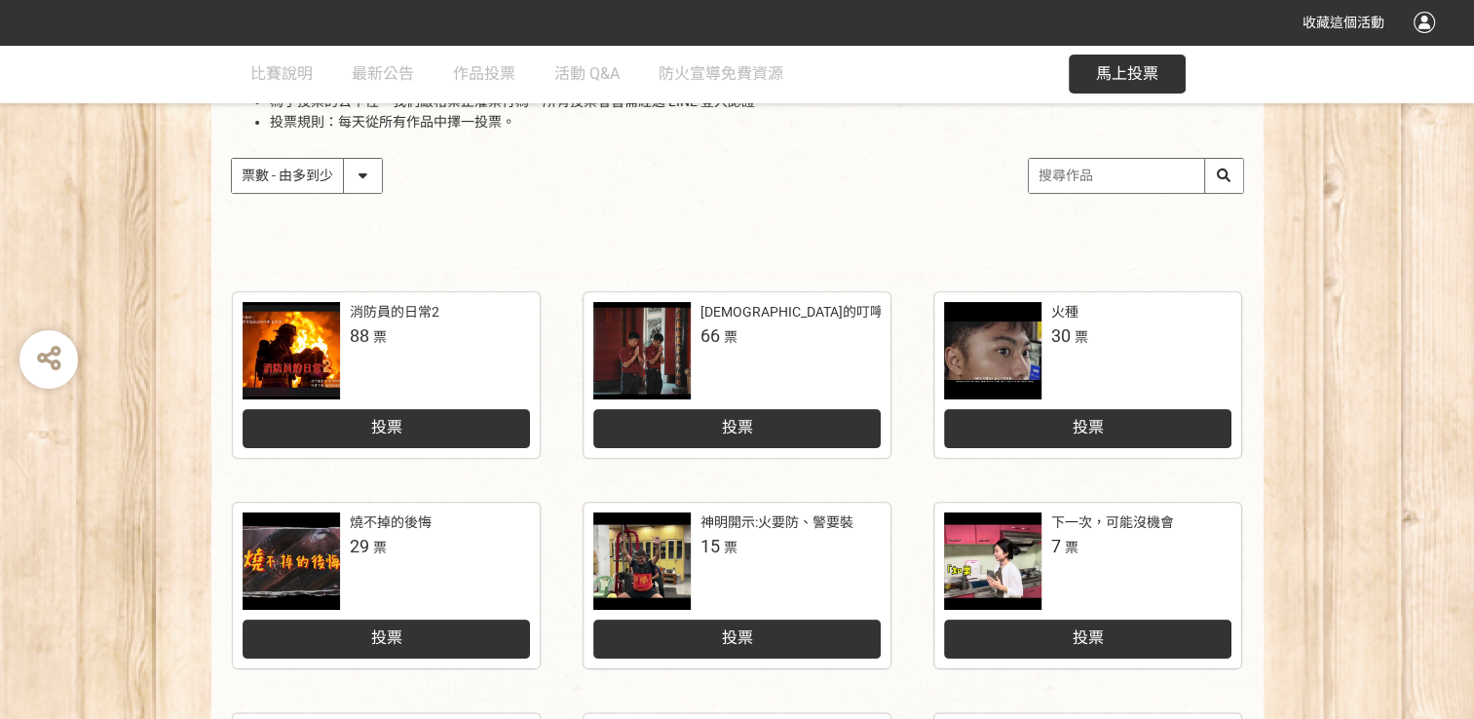
click at [677, 372] on div at bounding box center [641, 350] width 97 height 97
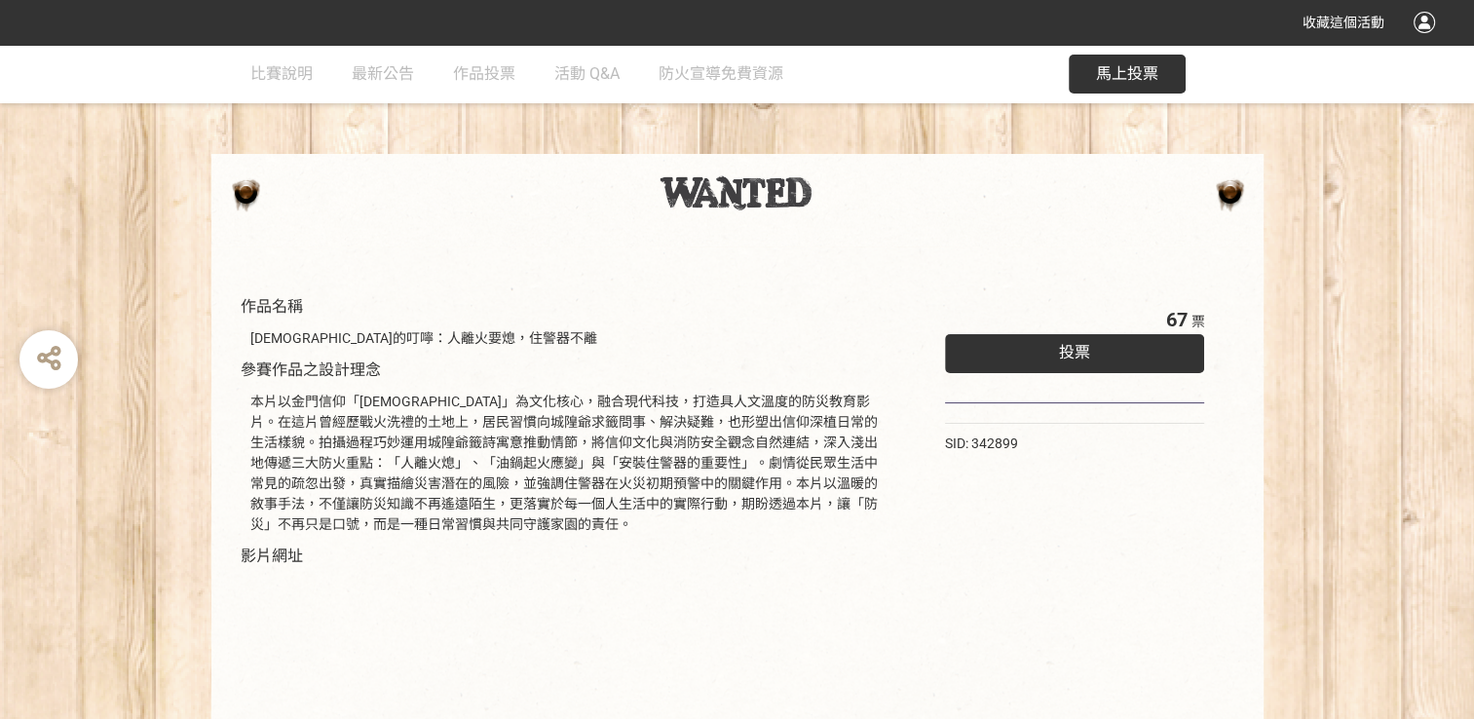
select select "vote"
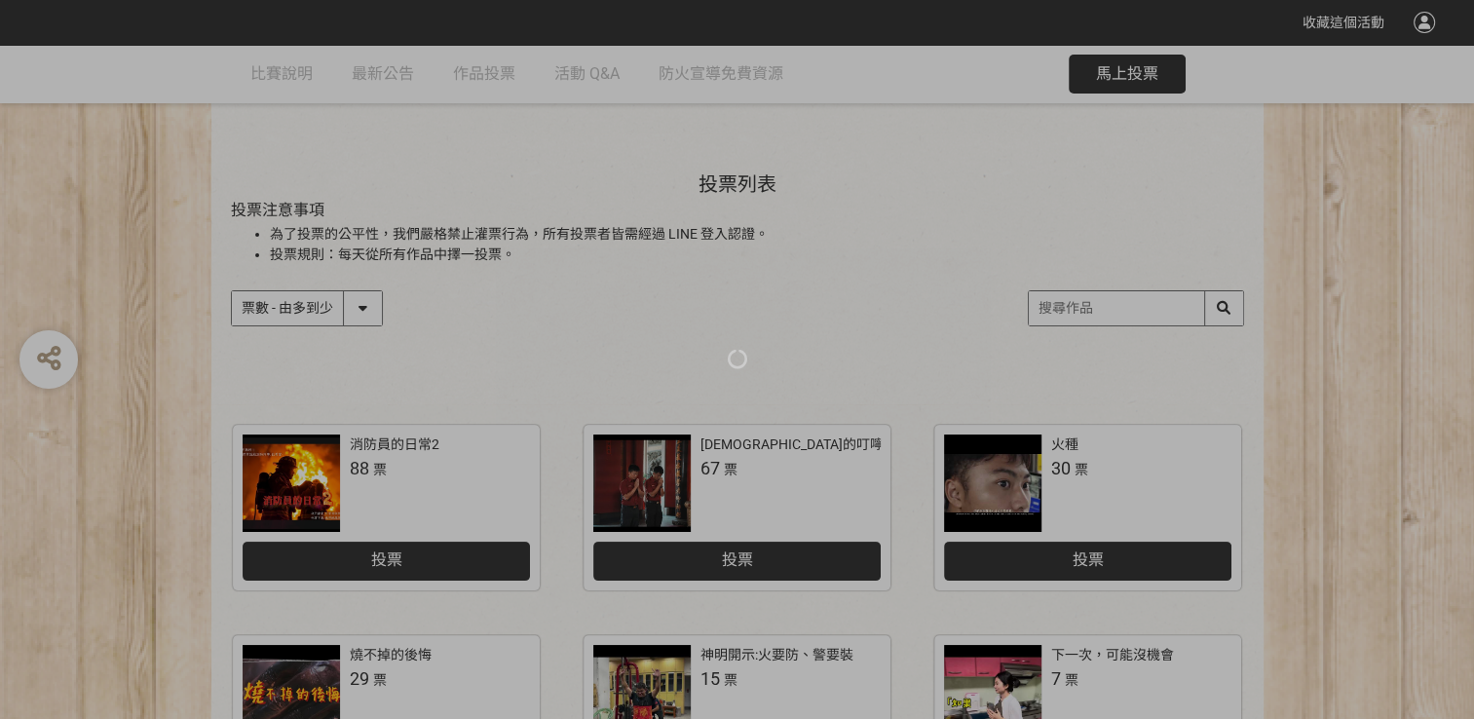
scroll to position [292, 0]
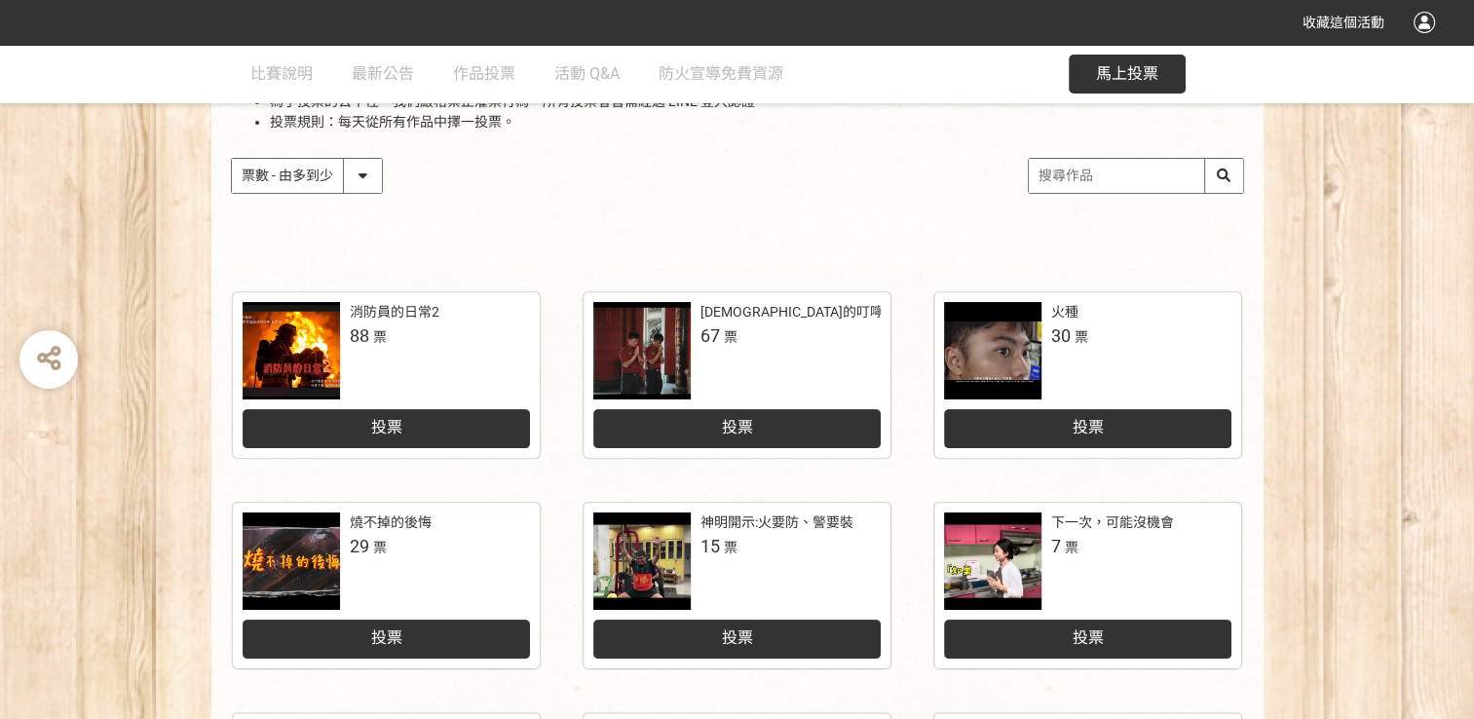
click at [986, 572] on div at bounding box center [992, 560] width 97 height 97
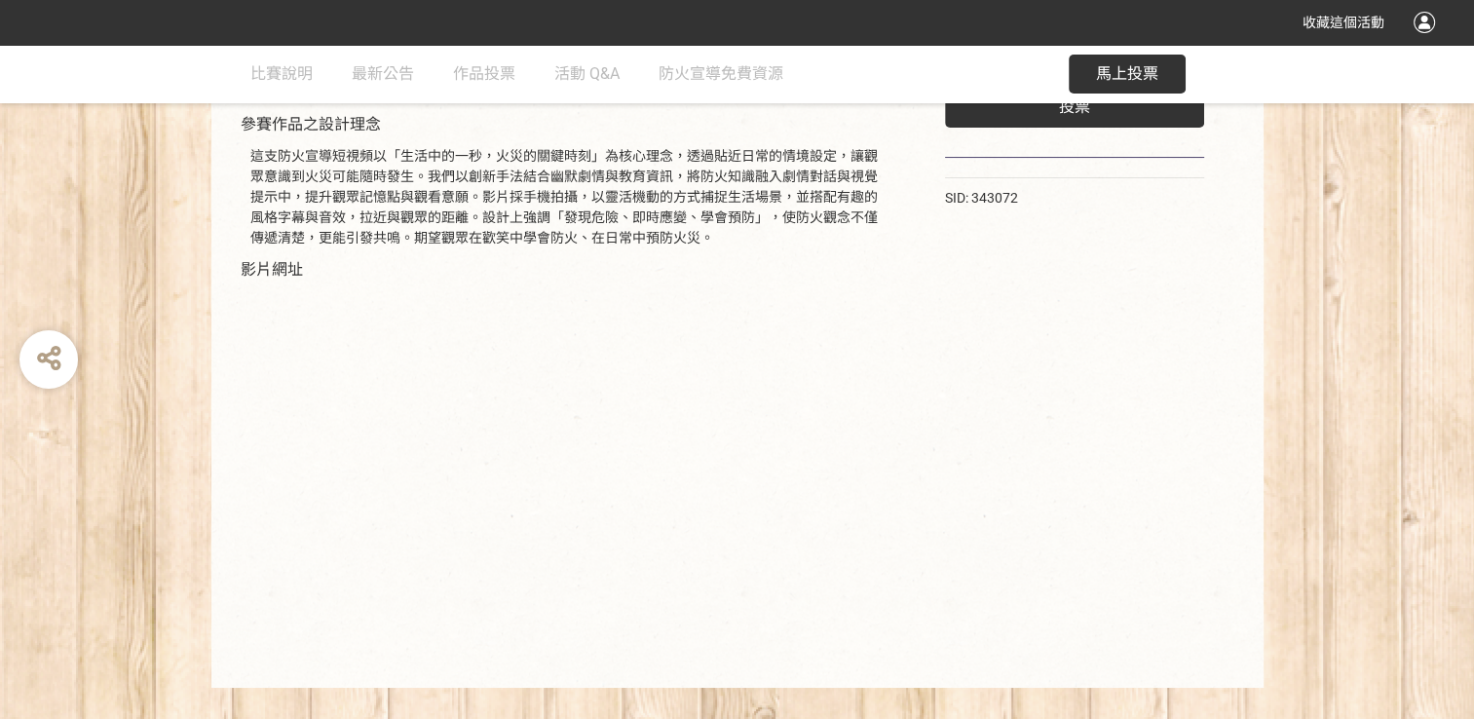
scroll to position [203, 0]
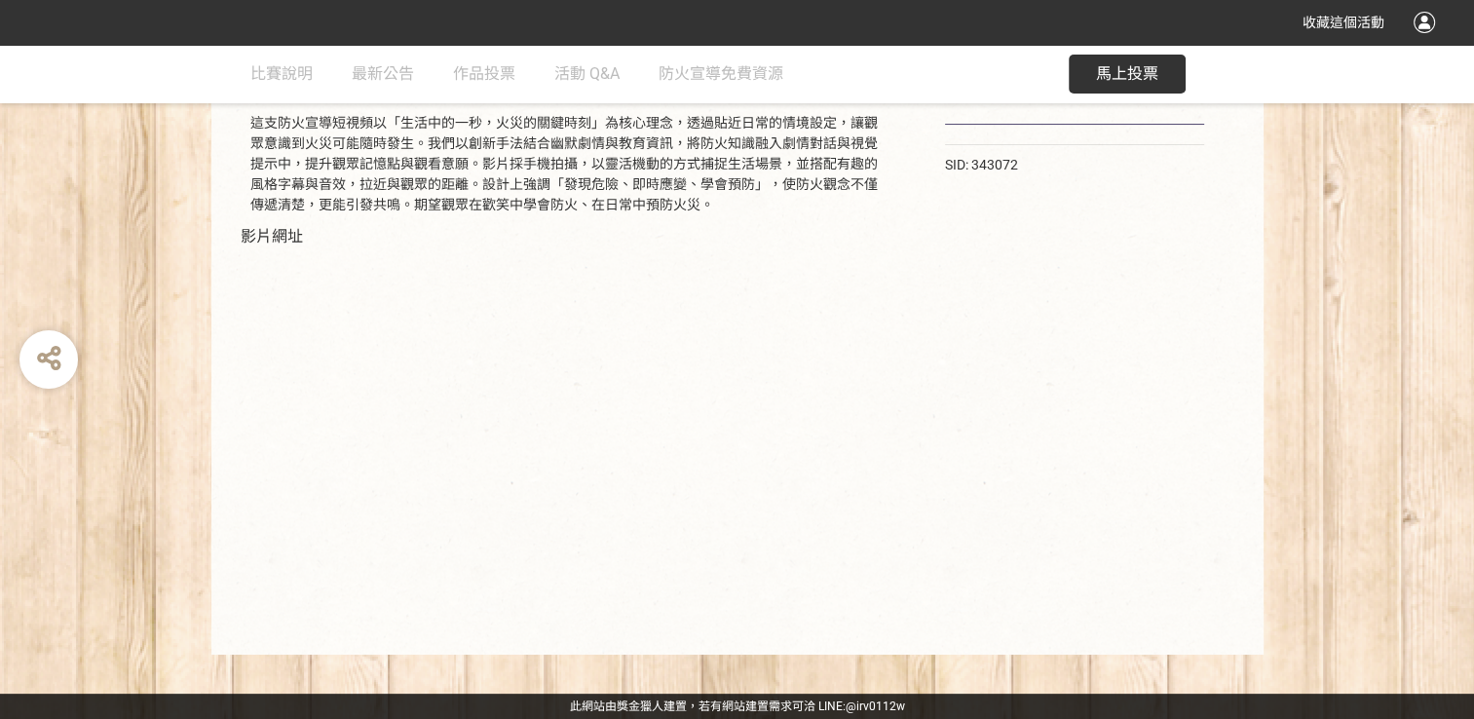
select select "vote"
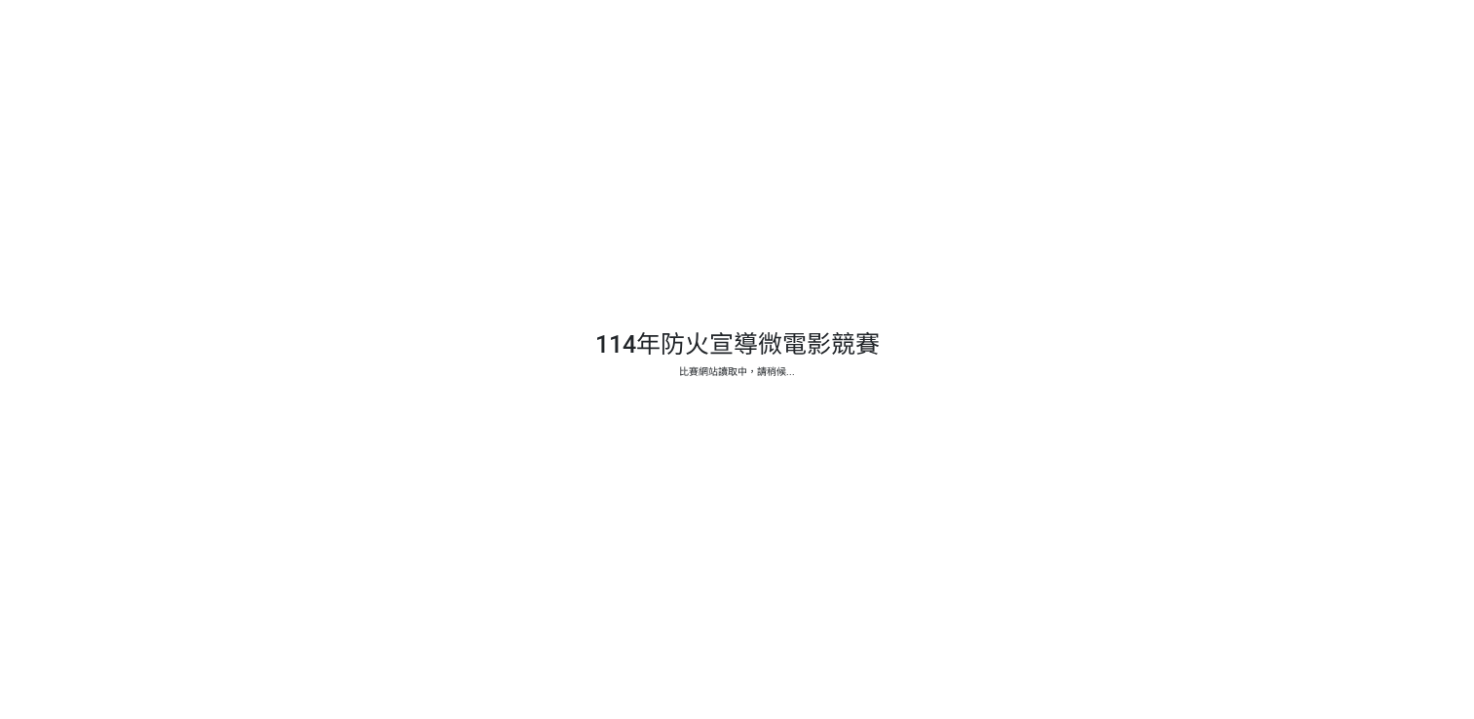
select select "vote"
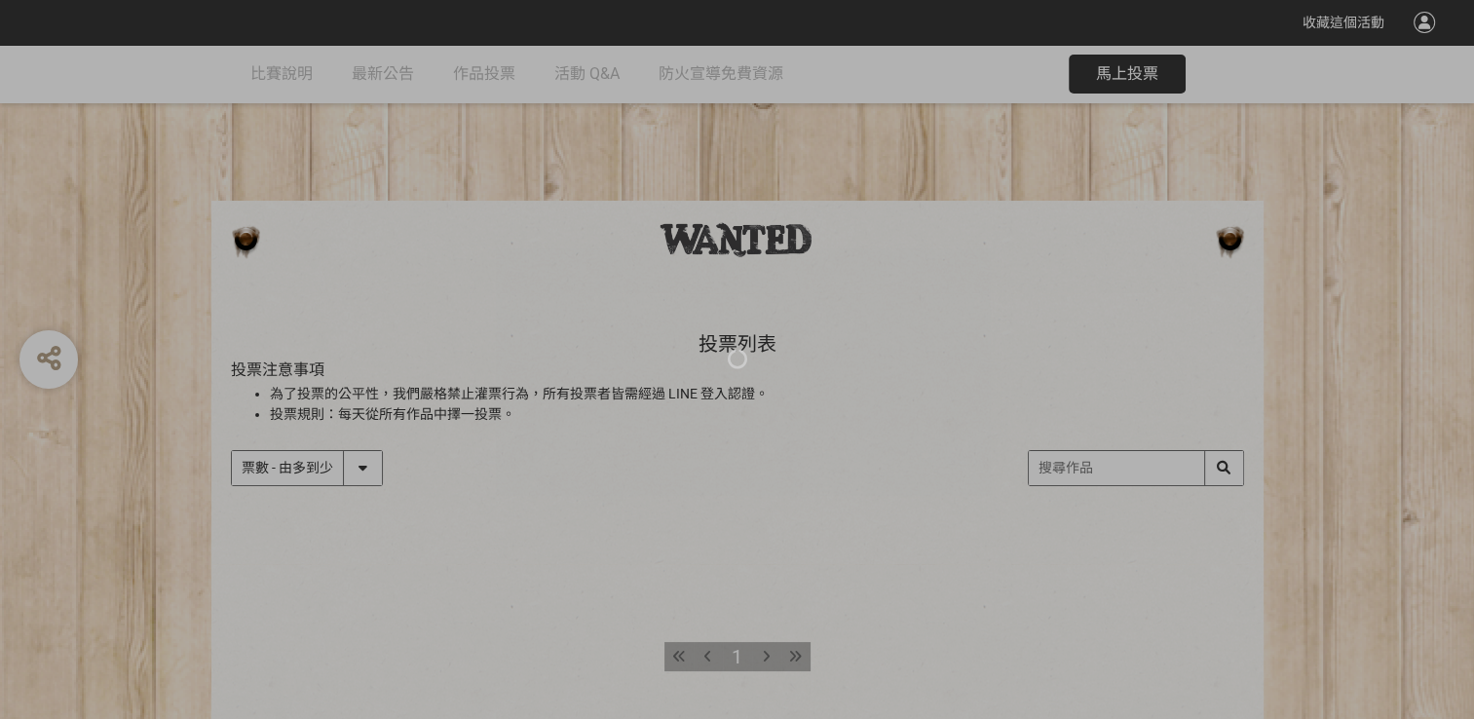
click at [1200, 405] on div at bounding box center [737, 359] width 1474 height 719
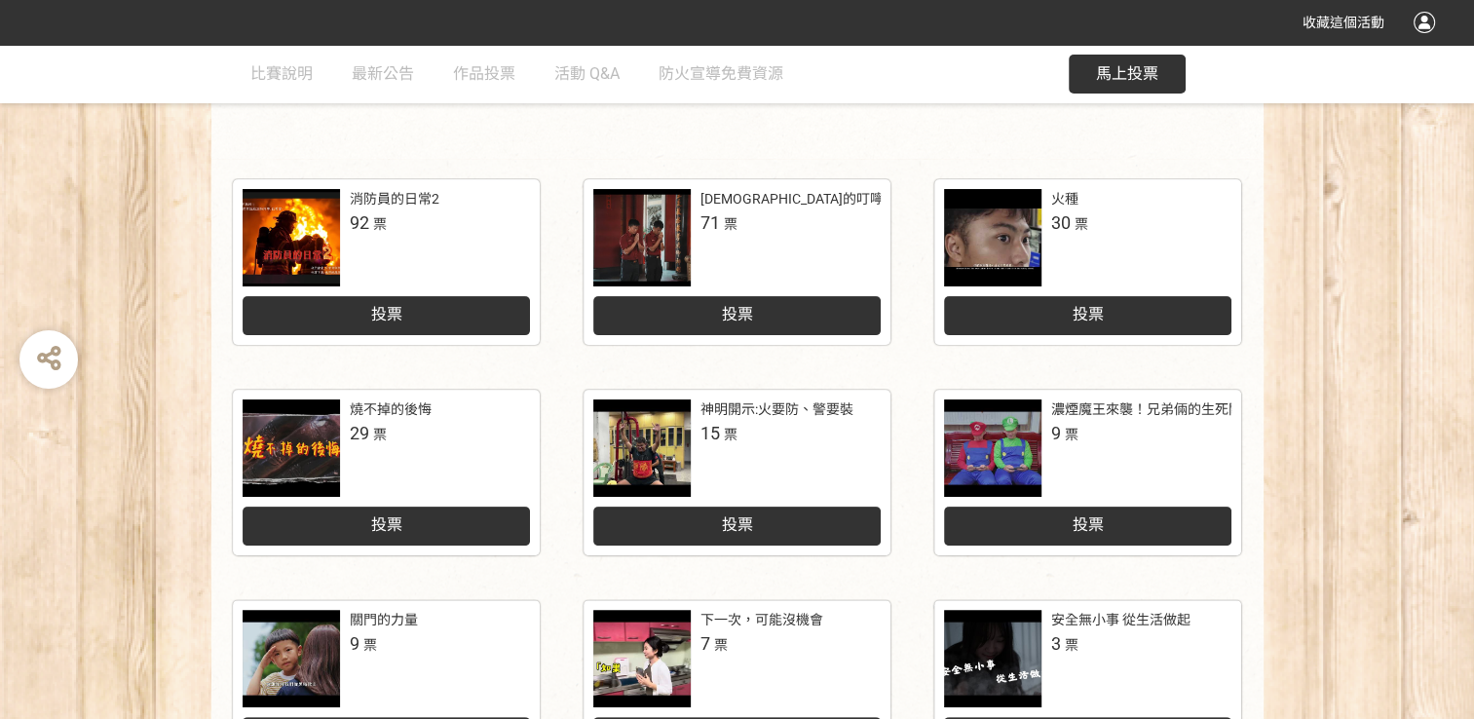
scroll to position [390, 0]
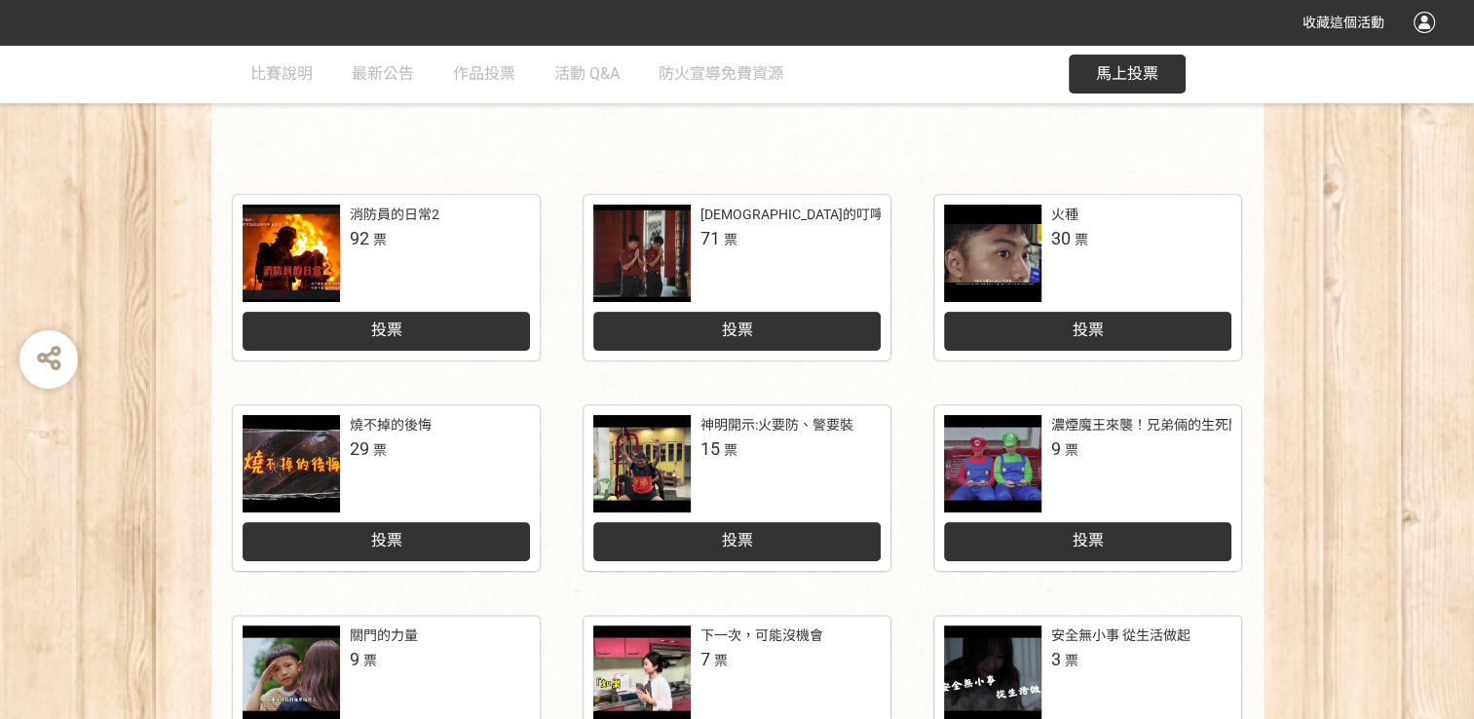
click at [1001, 243] on div at bounding box center [992, 253] width 97 height 97
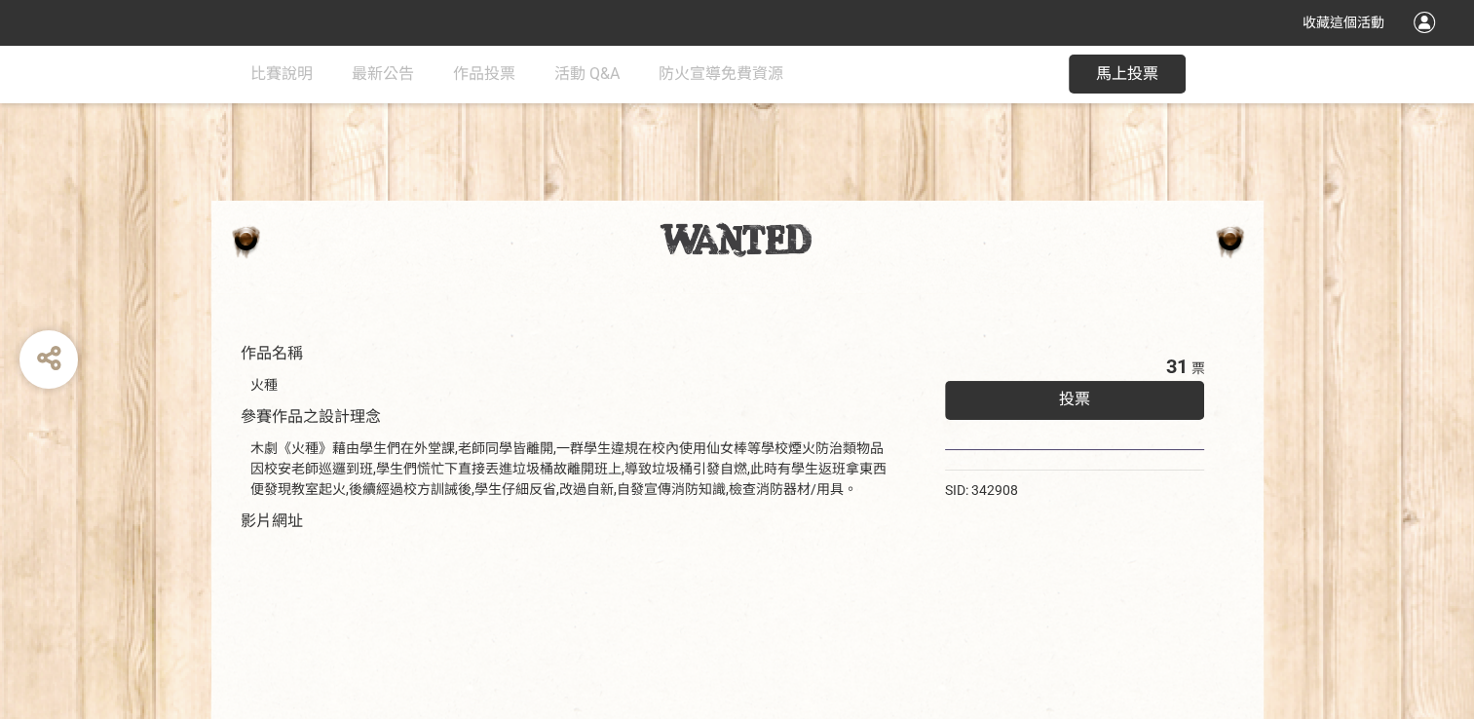
select select "vote"
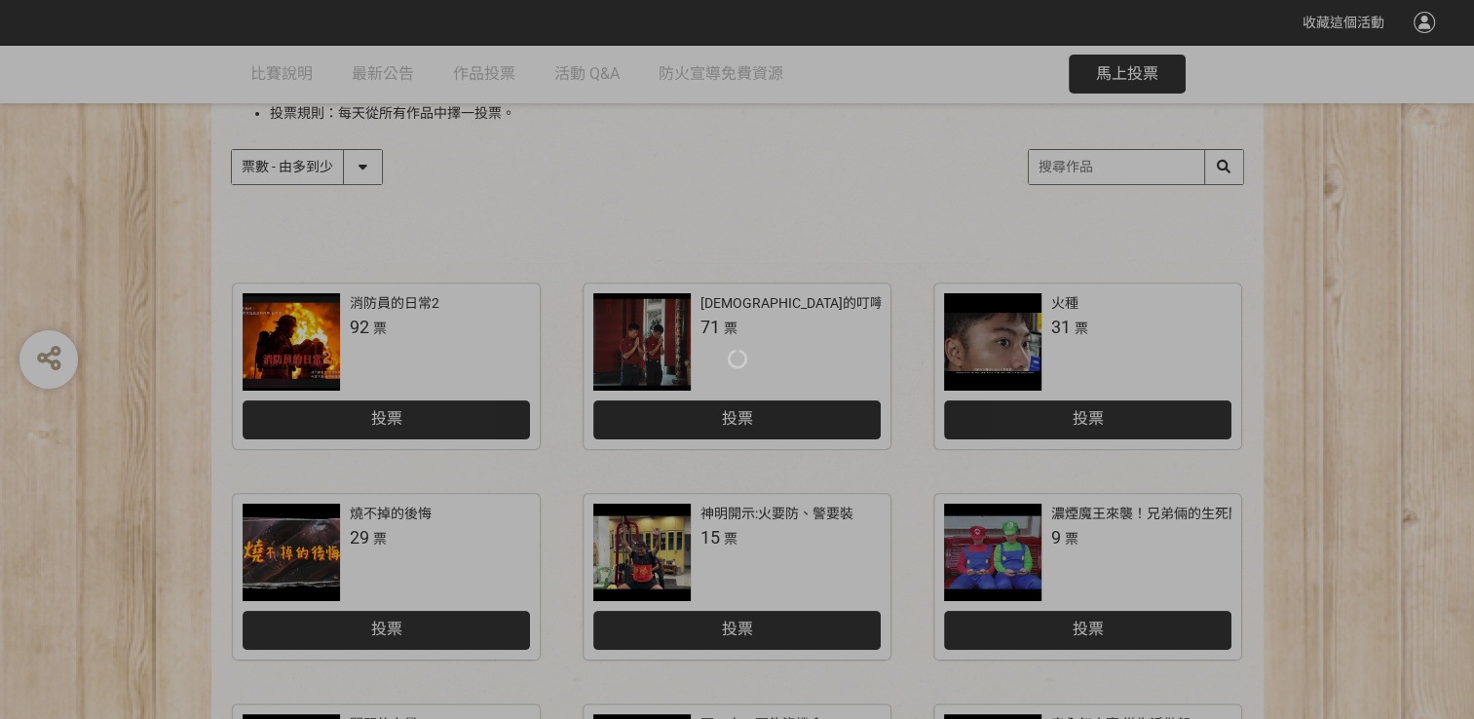
scroll to position [390, 0]
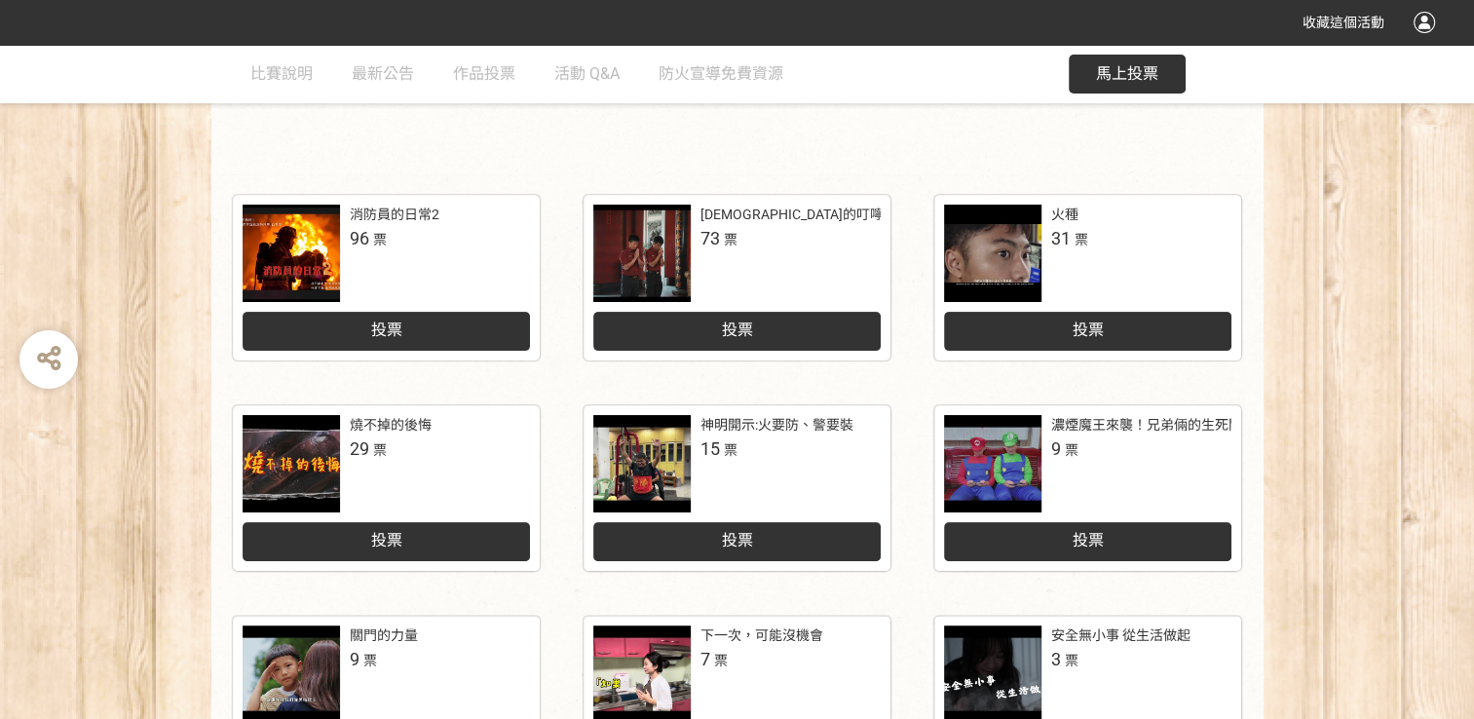
click at [1140, 337] on div "投票" at bounding box center [1087, 331] width 287 height 39
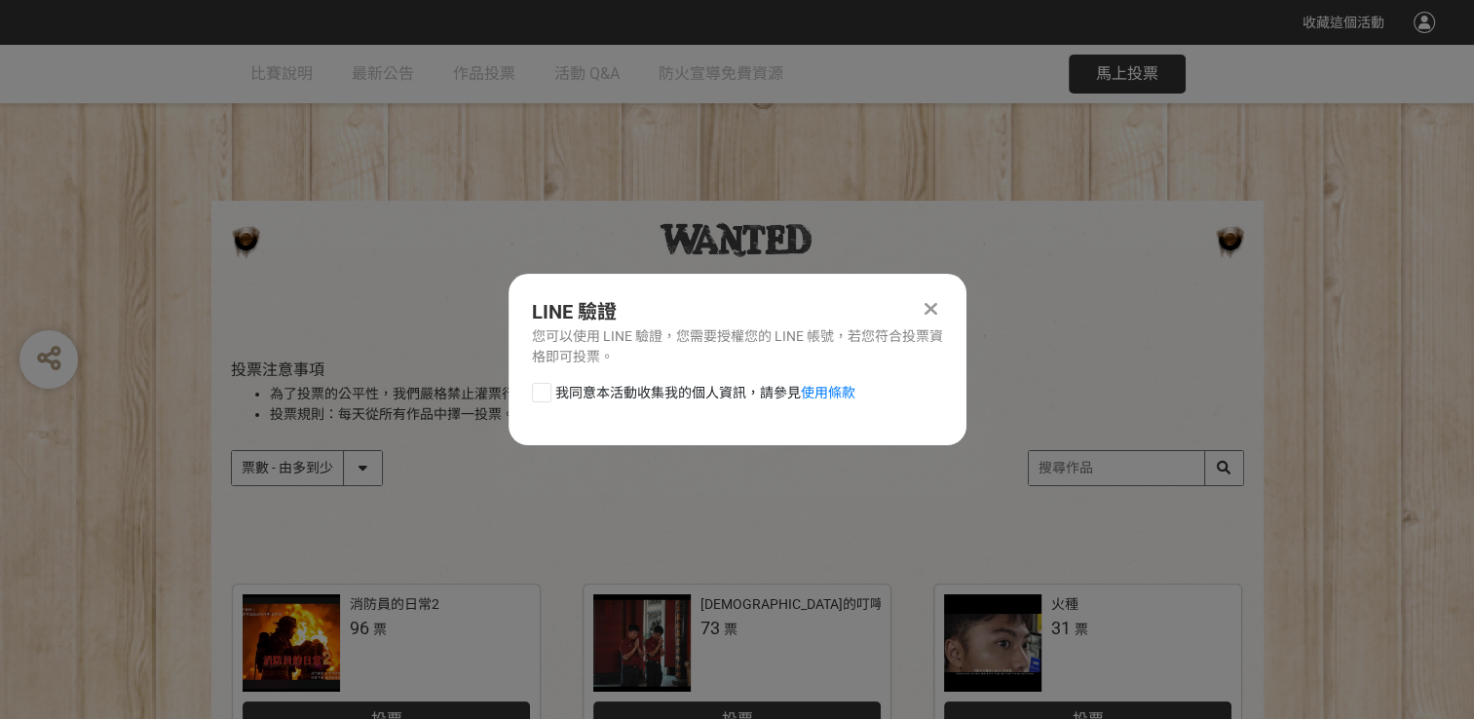
scroll to position [0, 0]
click at [931, 310] on icon at bounding box center [930, 308] width 13 height 19
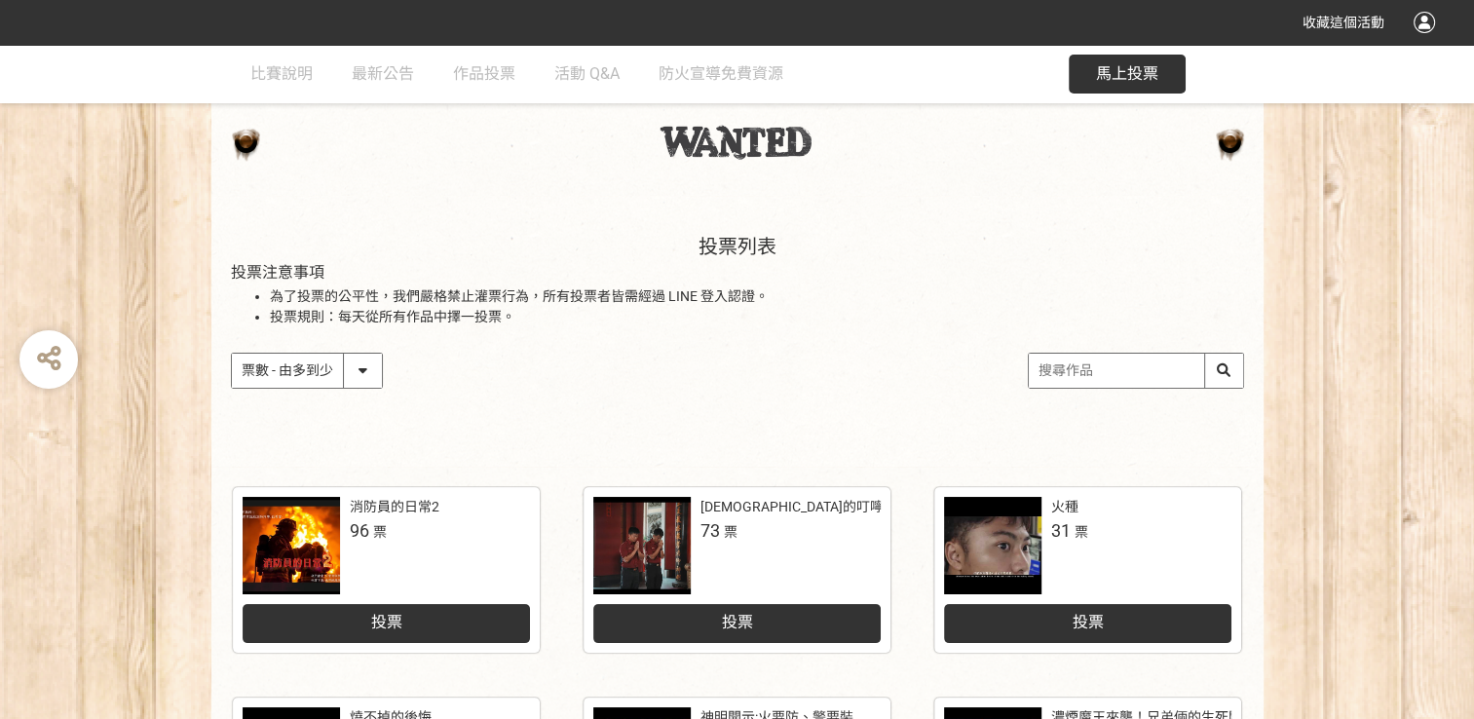
scroll to position [97, 0]
click at [1057, 510] on div "火種" at bounding box center [1064, 507] width 27 height 20
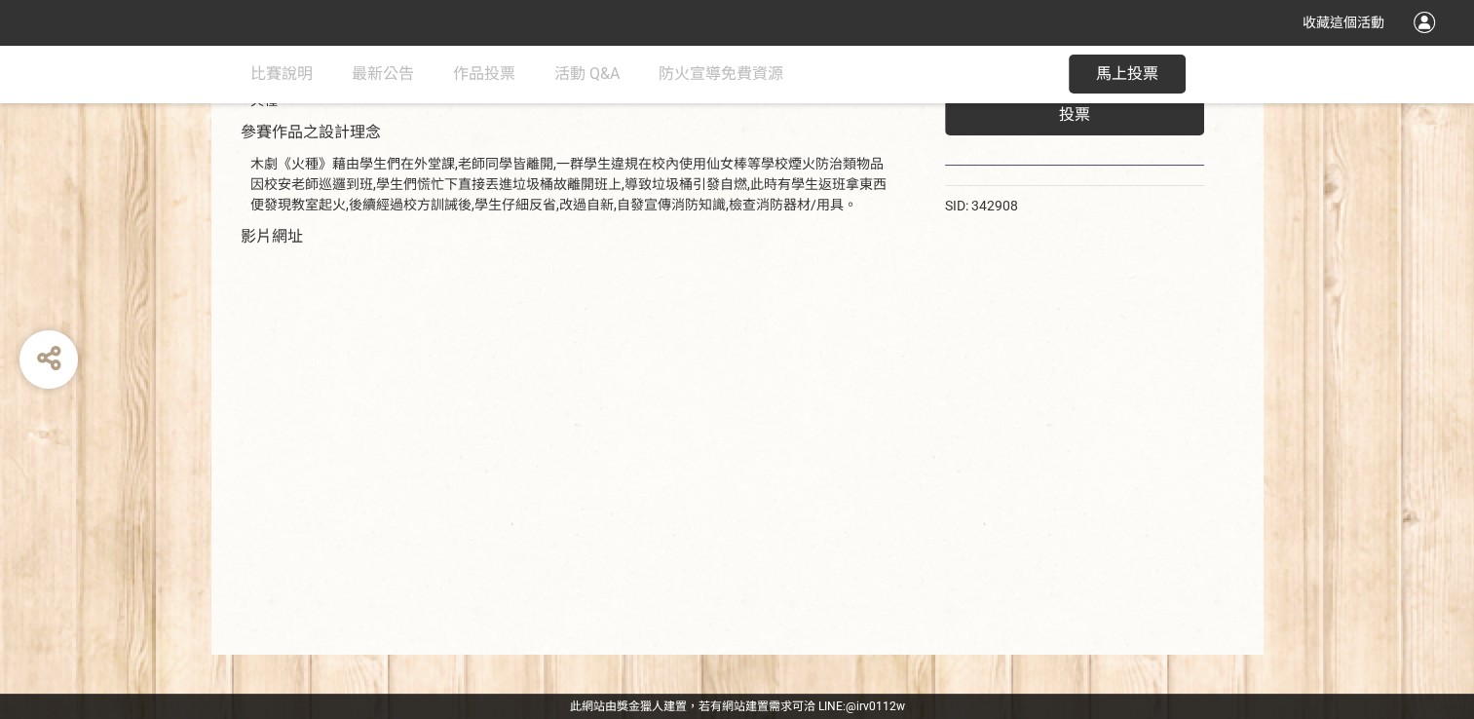
scroll to position [162, 0]
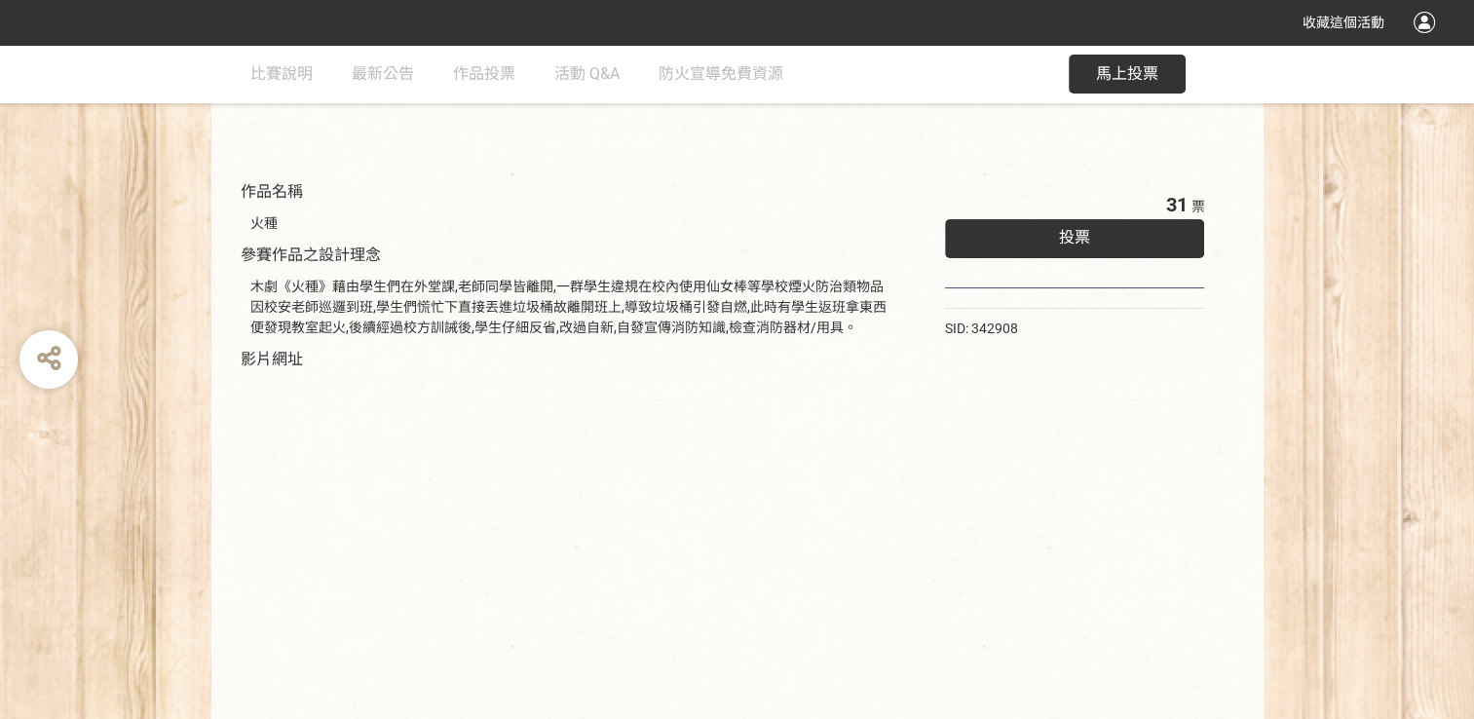
select select "vote"
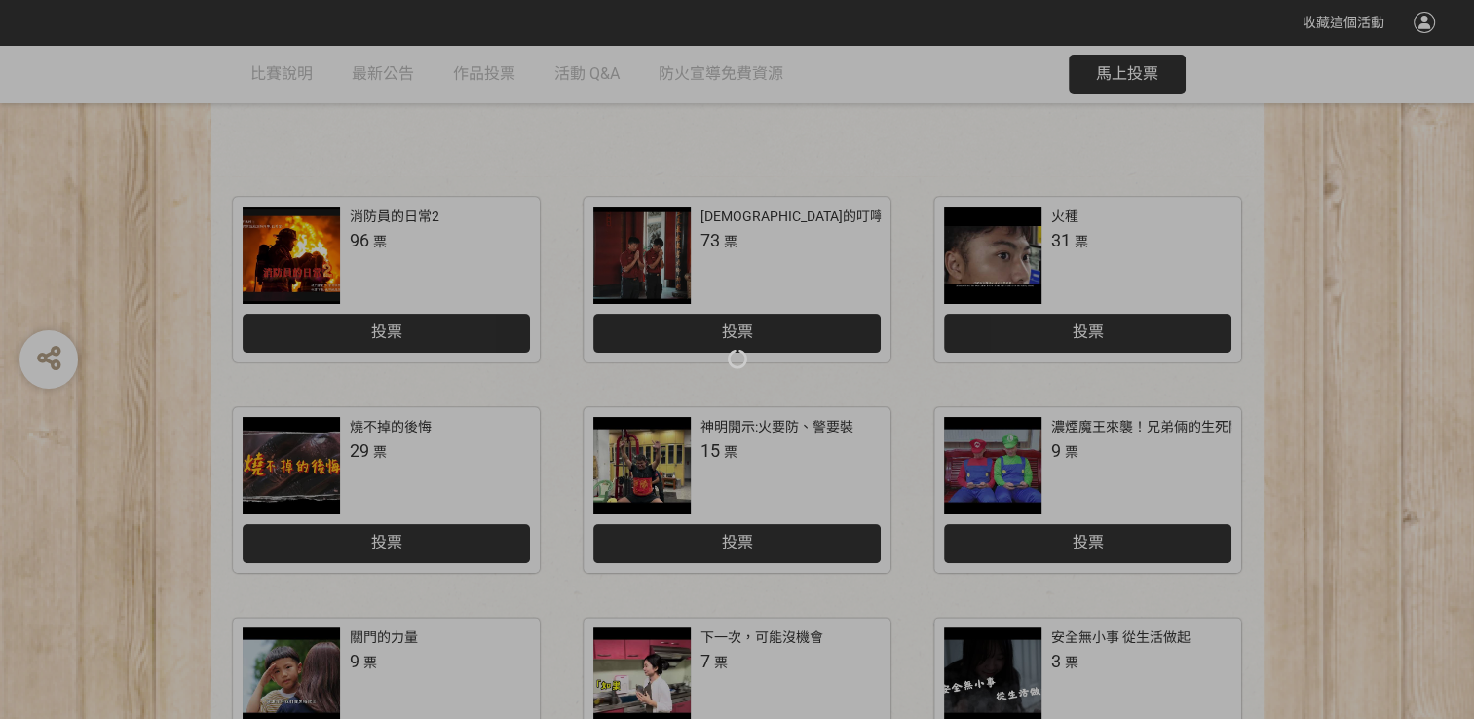
scroll to position [390, 0]
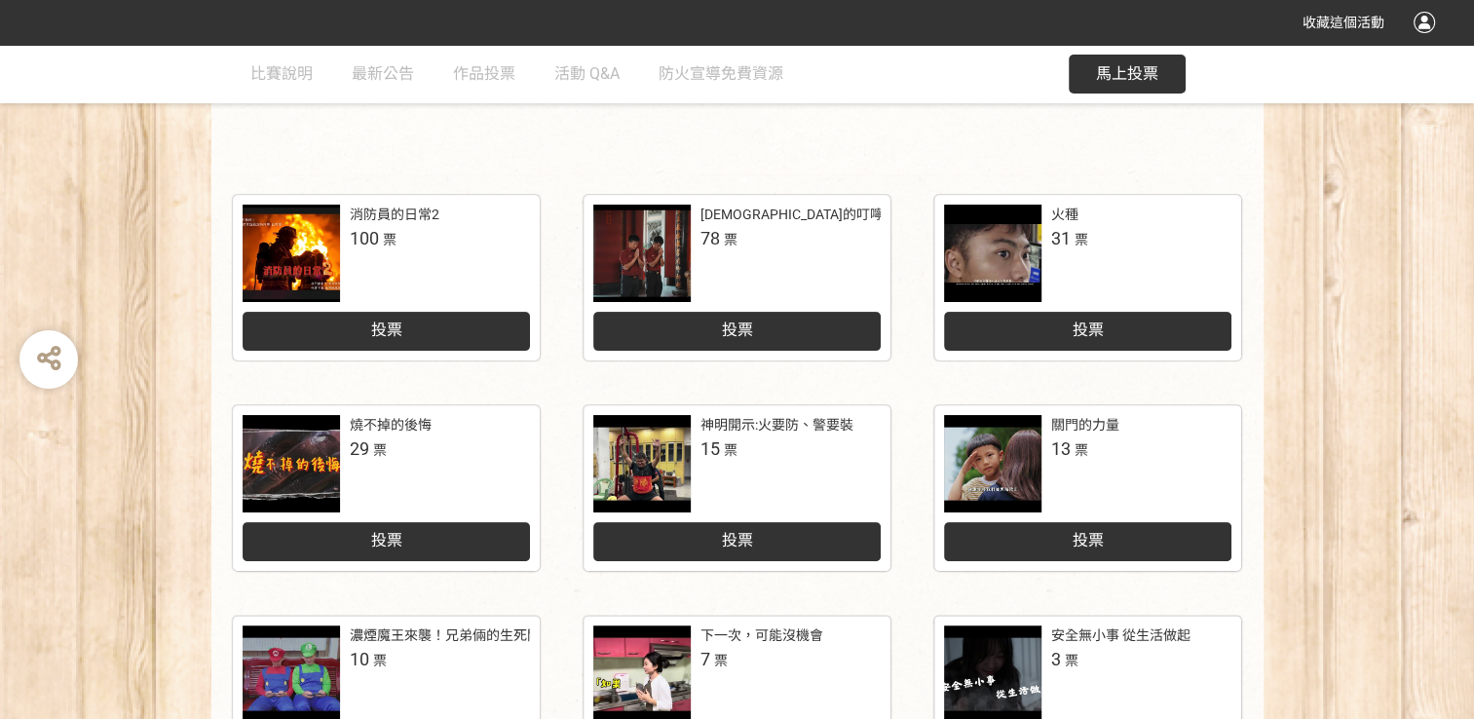
click at [741, 539] on span "投票" at bounding box center [736, 540] width 31 height 19
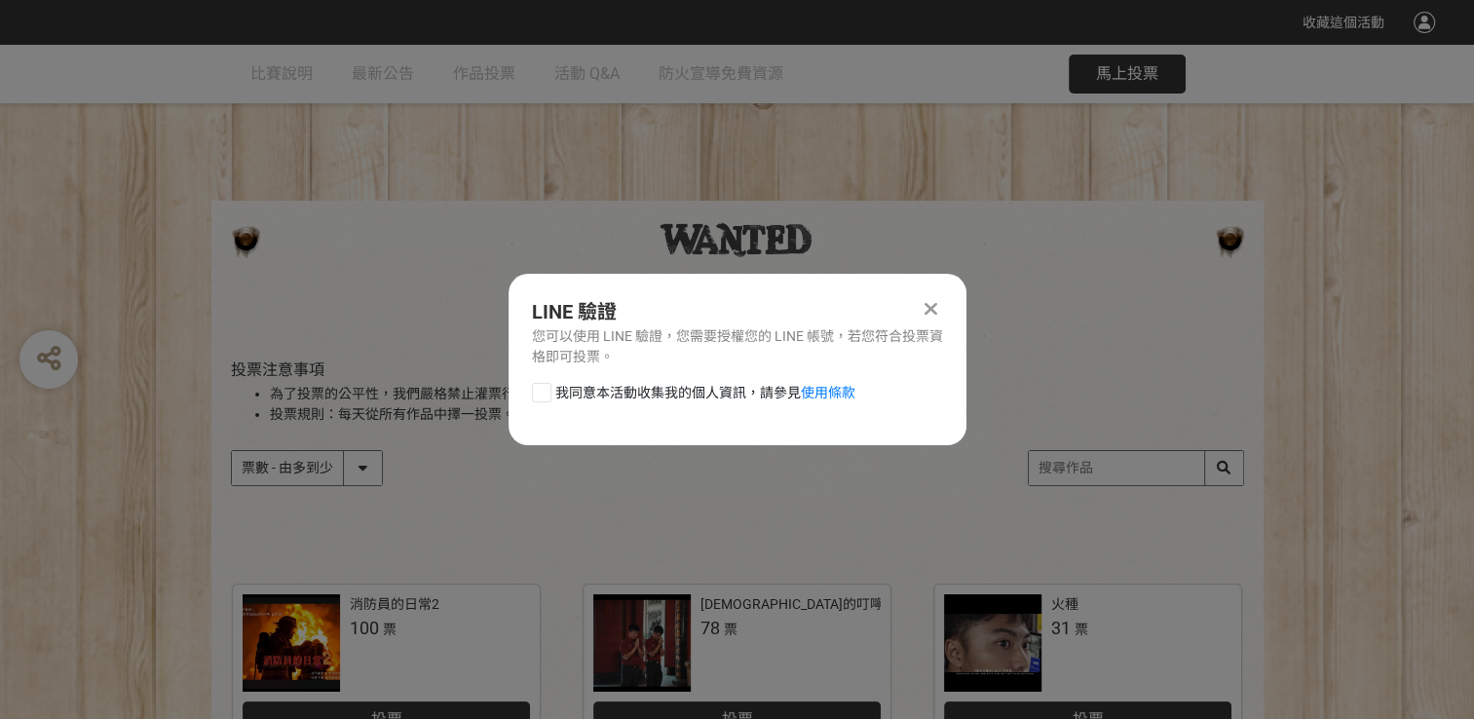
scroll to position [0, 0]
click at [935, 312] on icon at bounding box center [930, 308] width 13 height 19
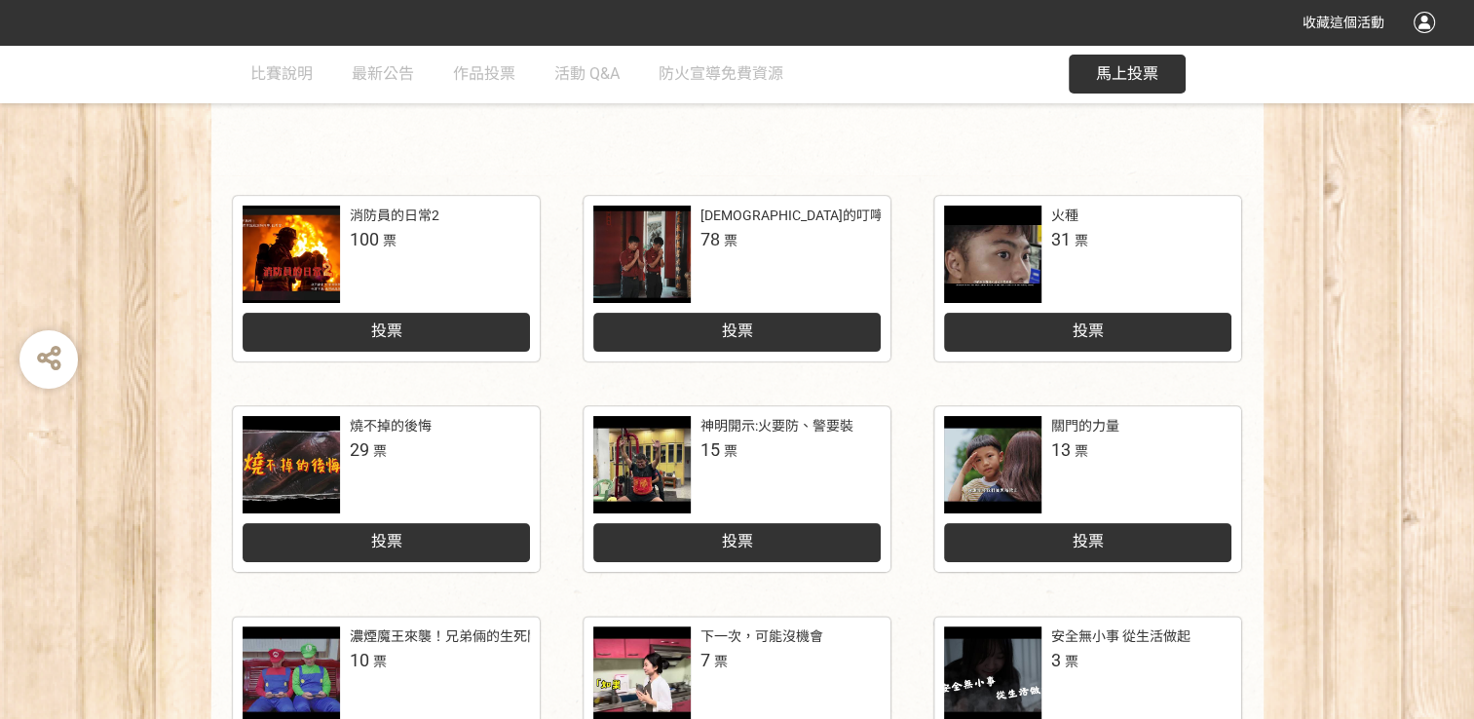
scroll to position [390, 0]
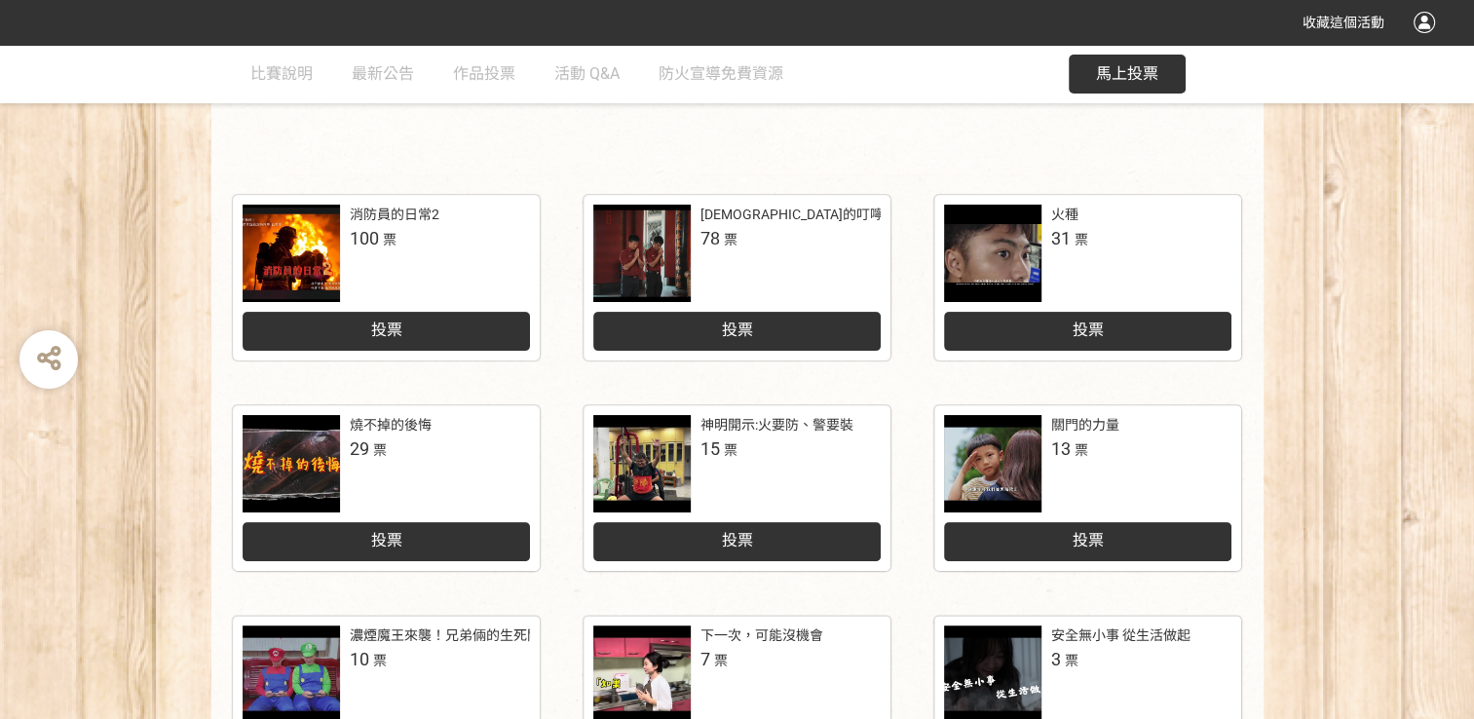
click at [669, 446] on div at bounding box center [641, 463] width 97 height 97
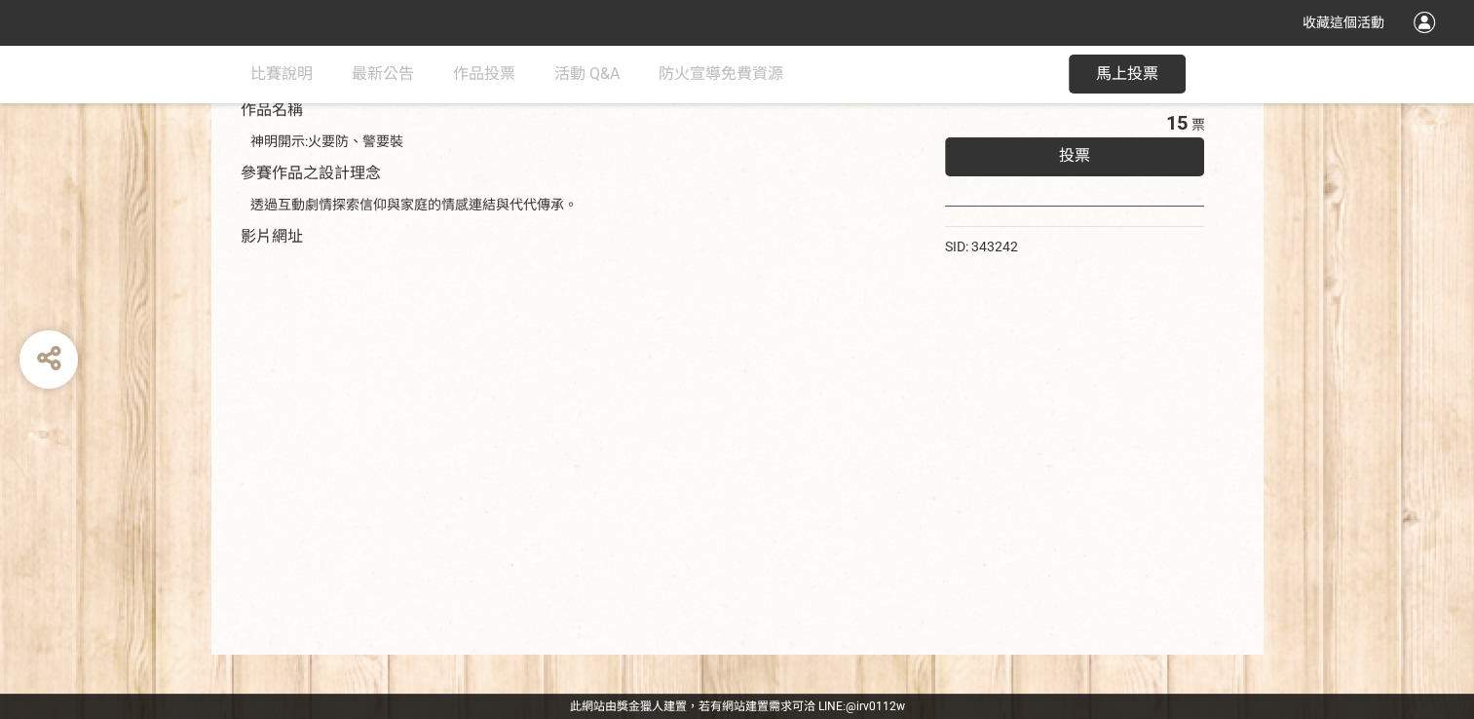
scroll to position [121, 0]
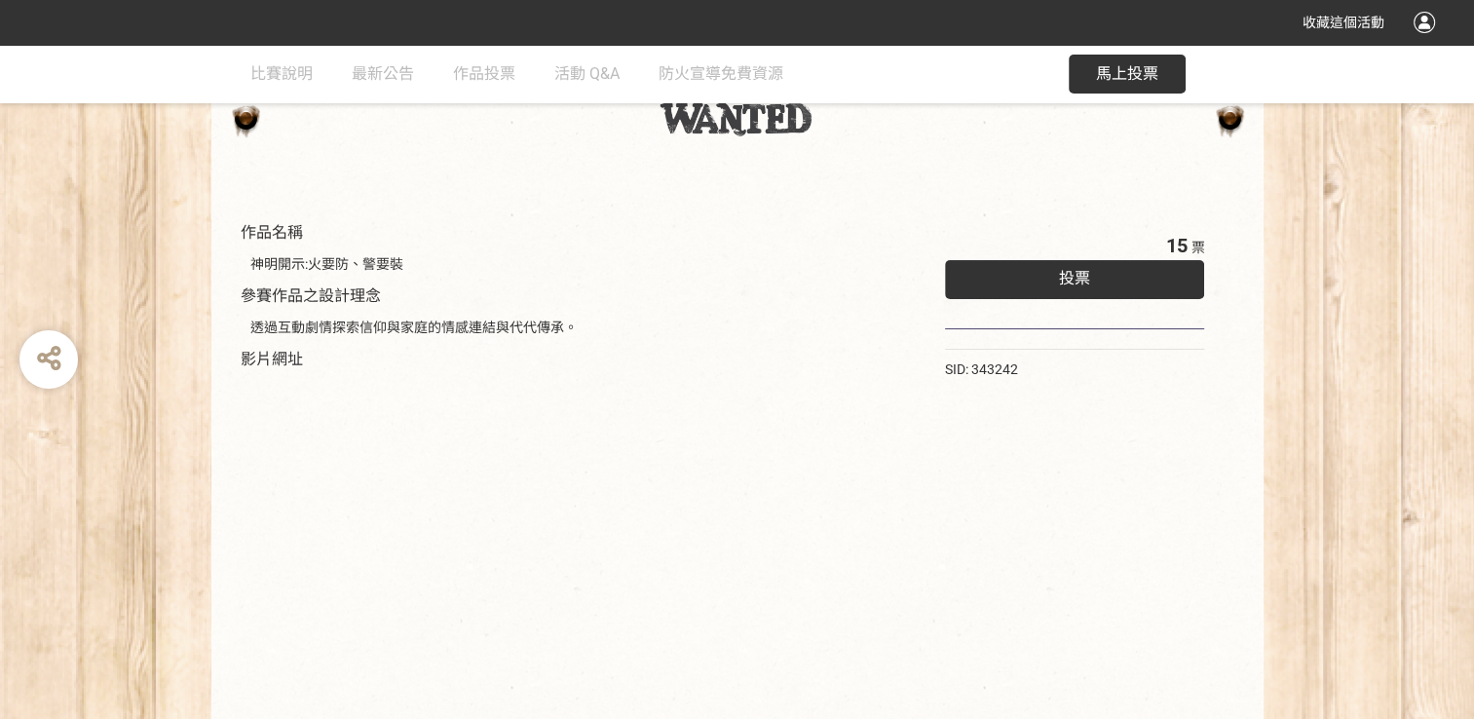
select select "vote"
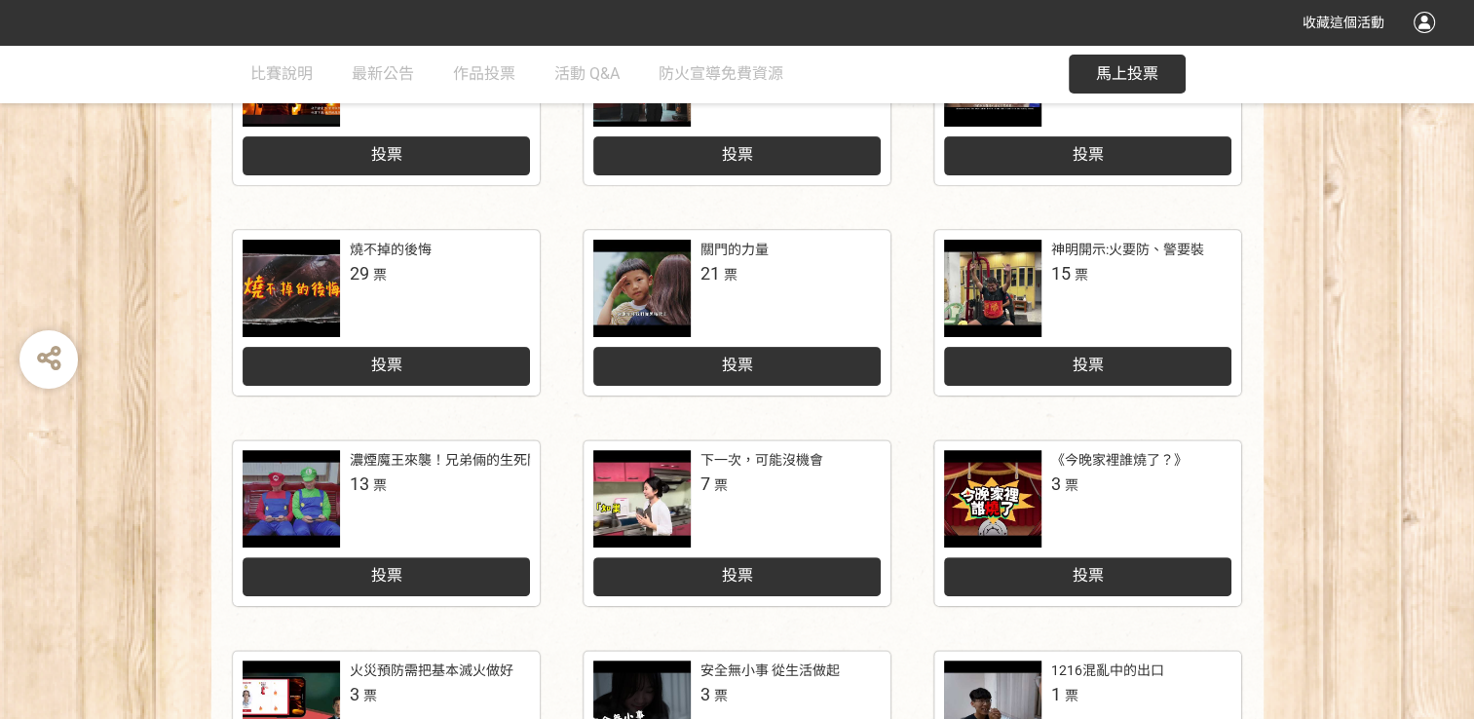
scroll to position [584, 0]
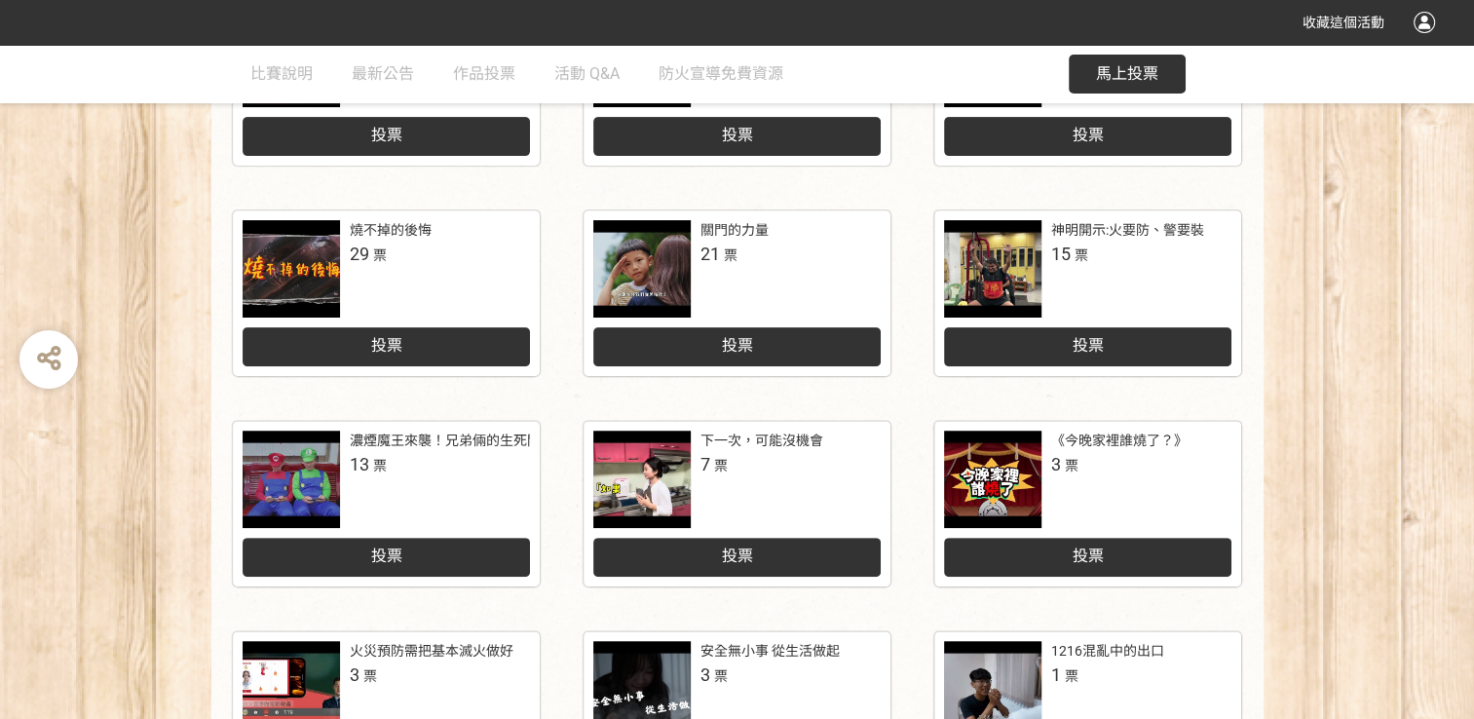
click at [311, 242] on div at bounding box center [291, 268] width 97 height 97
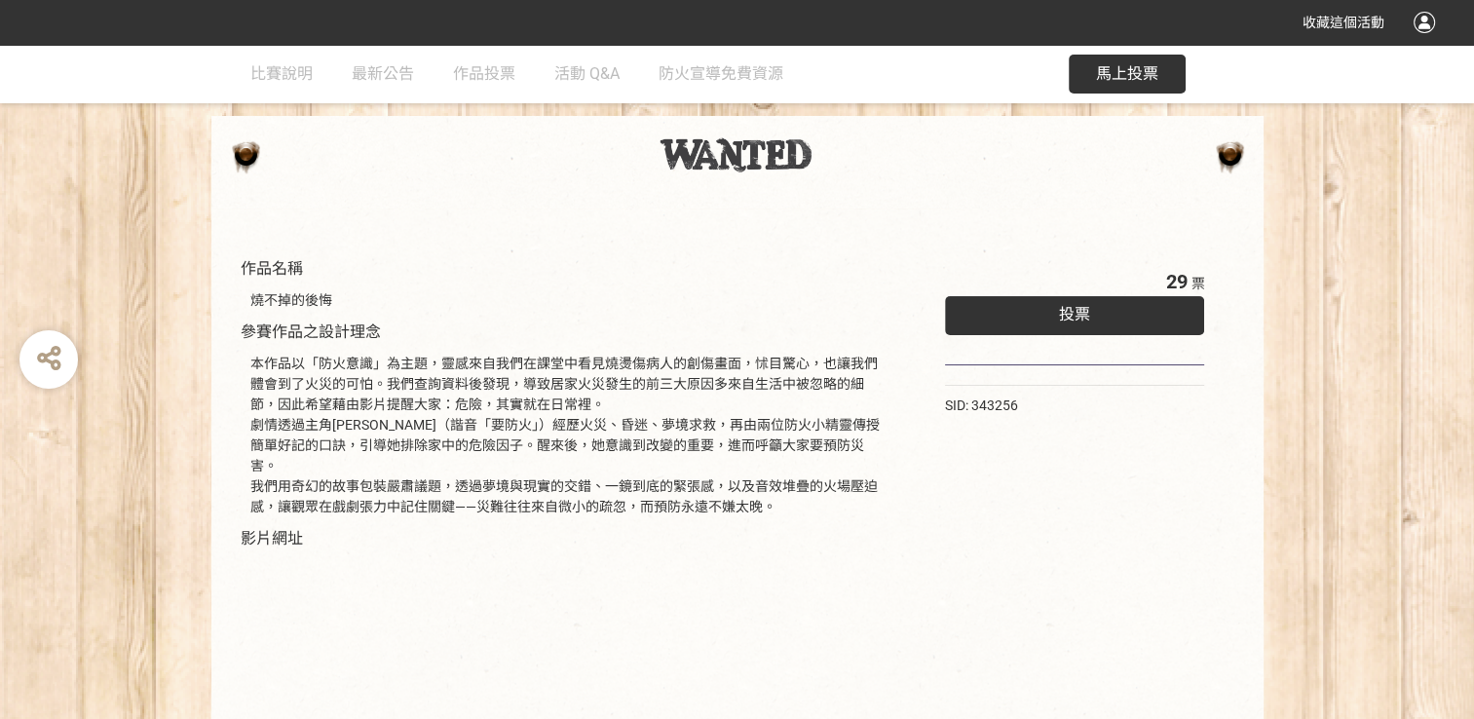
scroll to position [292, 0]
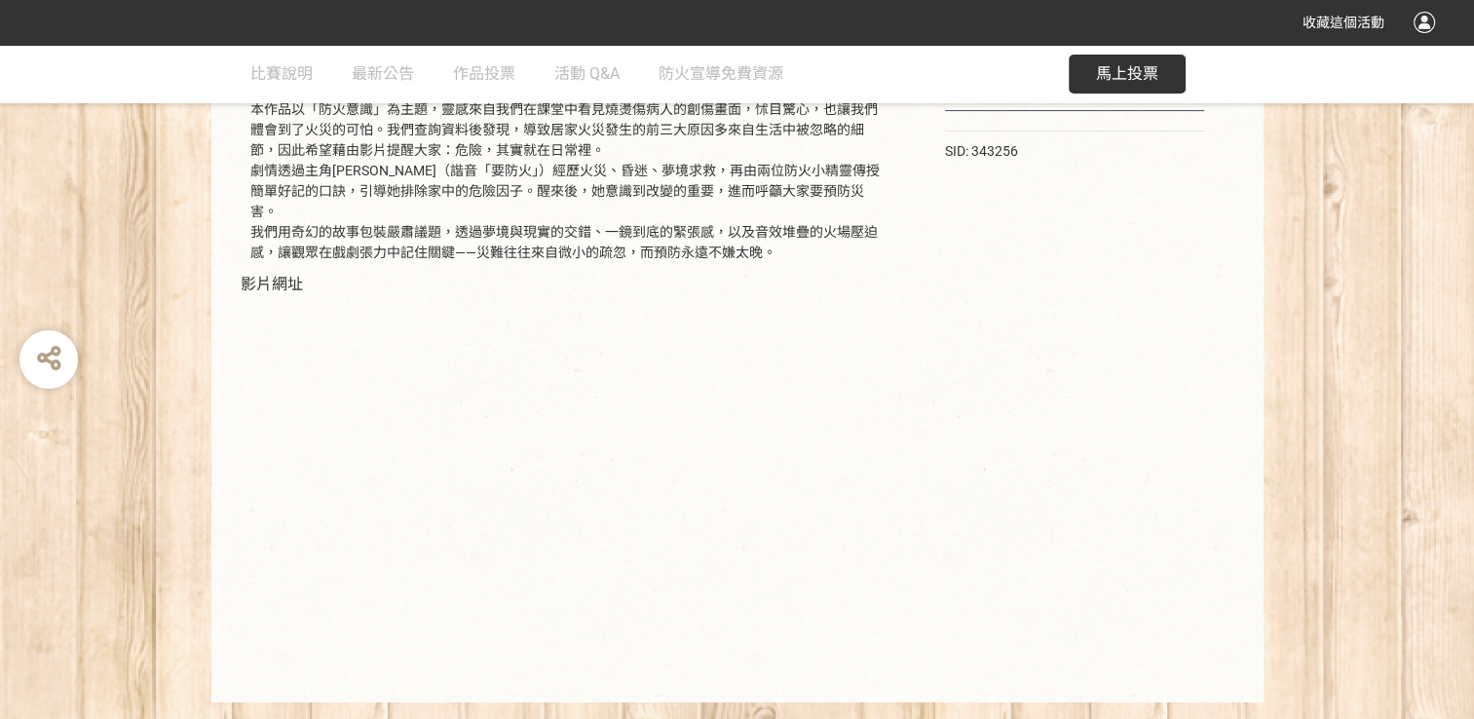
select select "vote"
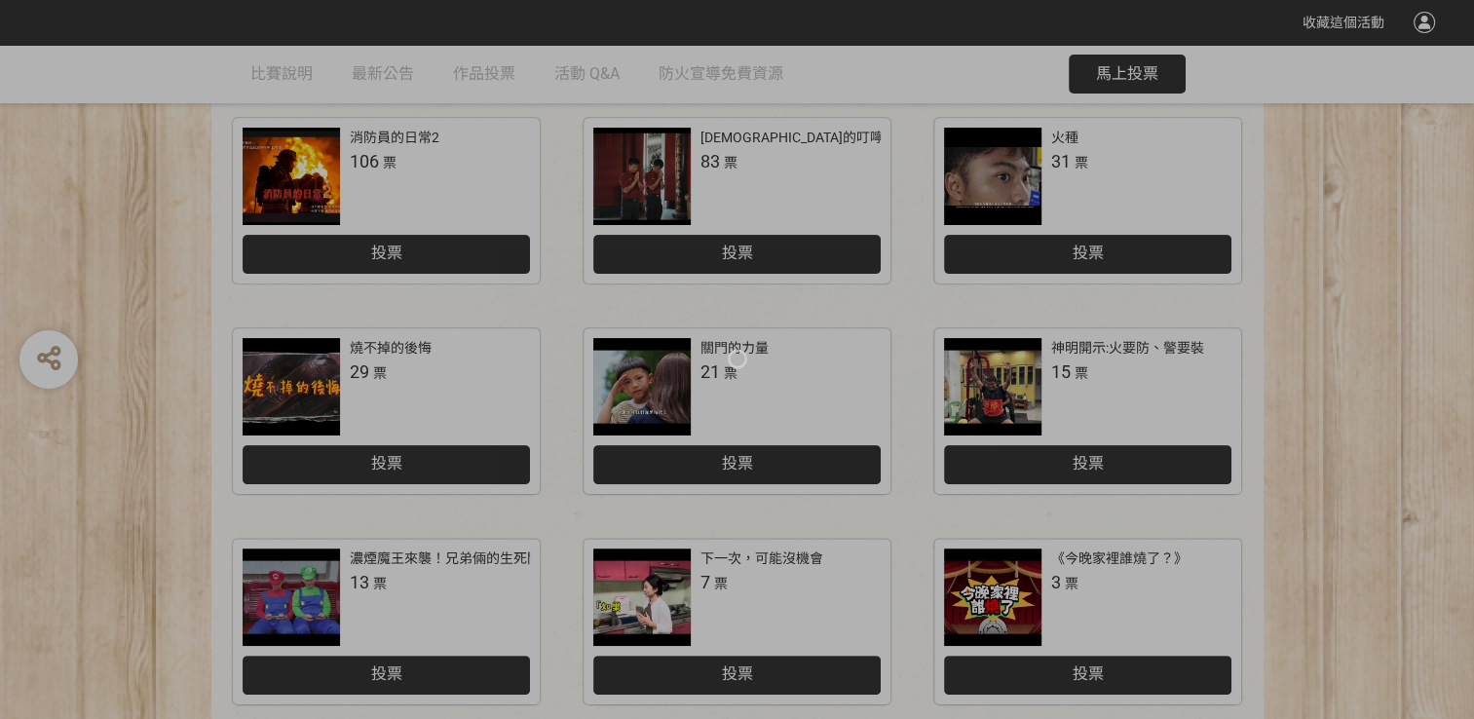
scroll to position [584, 0]
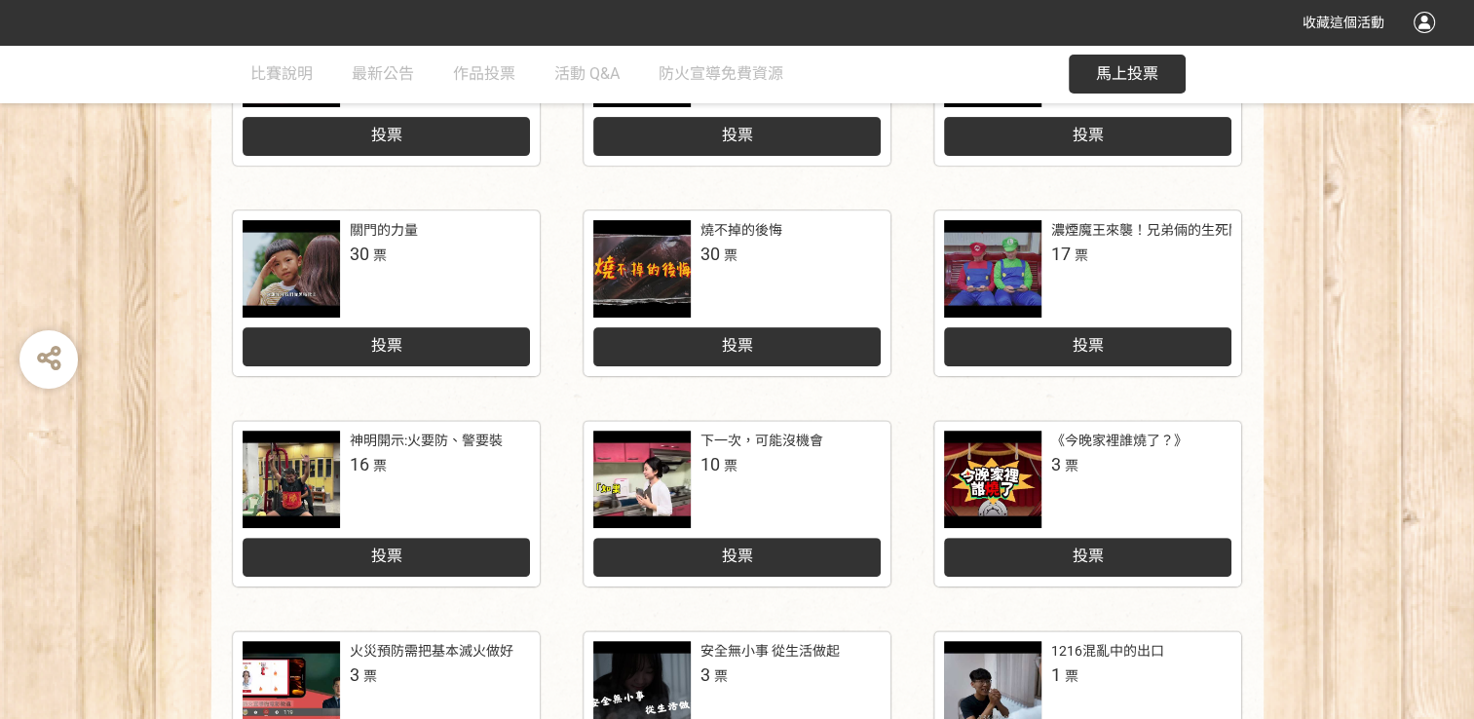
click at [296, 271] on div at bounding box center [291, 268] width 97 height 97
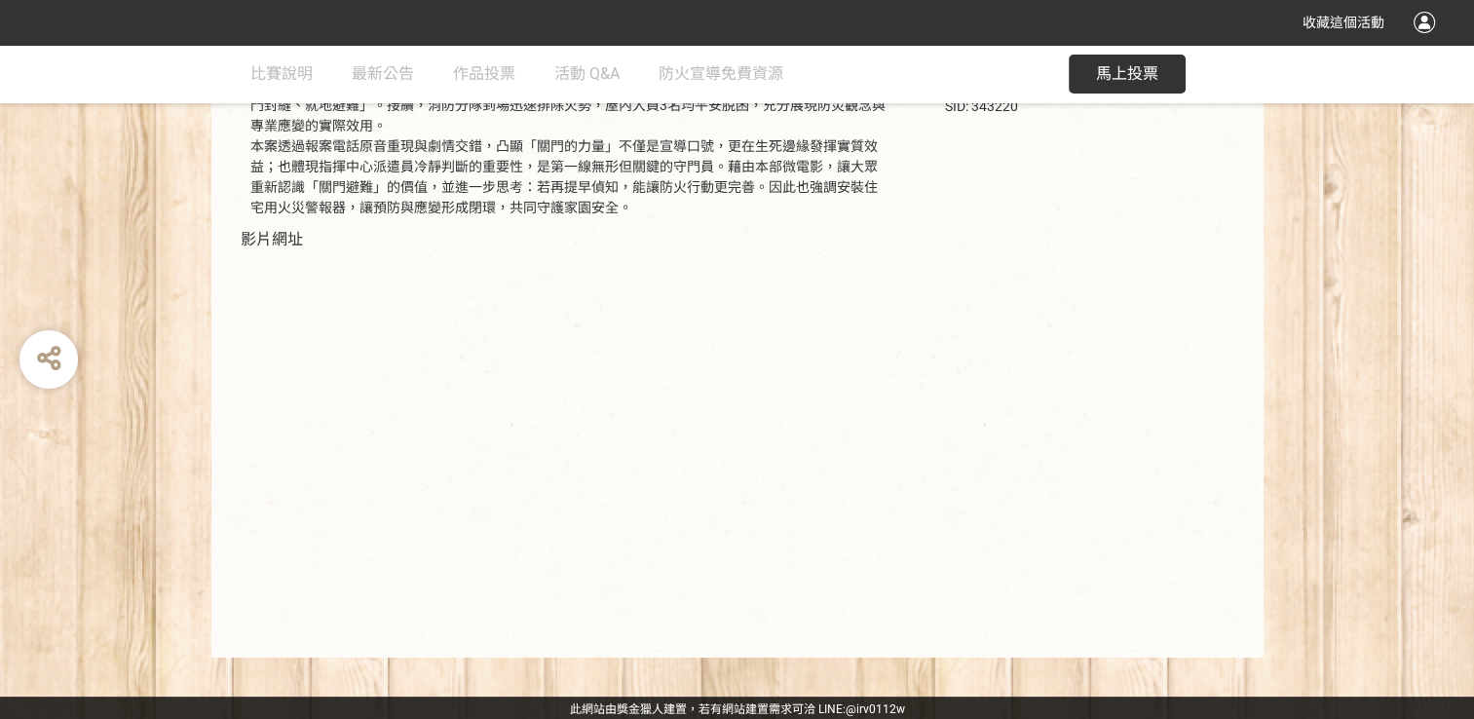
scroll to position [386, 0]
